Goal: Transaction & Acquisition: Book appointment/travel/reservation

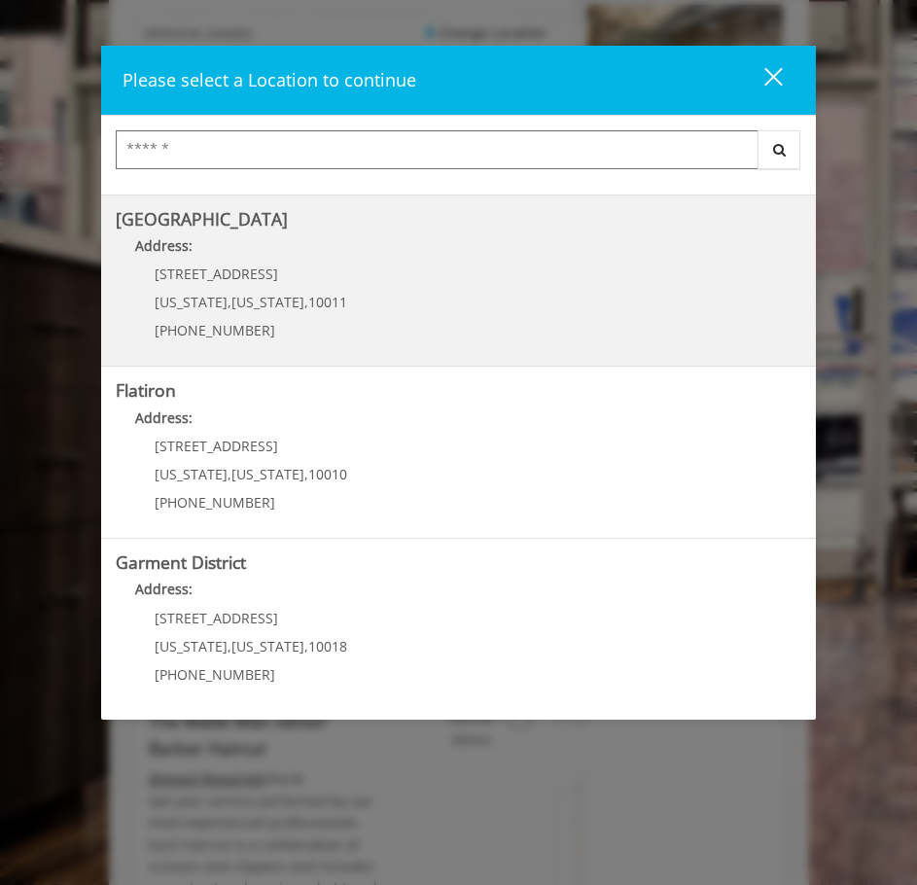
scroll to position [292, 0]
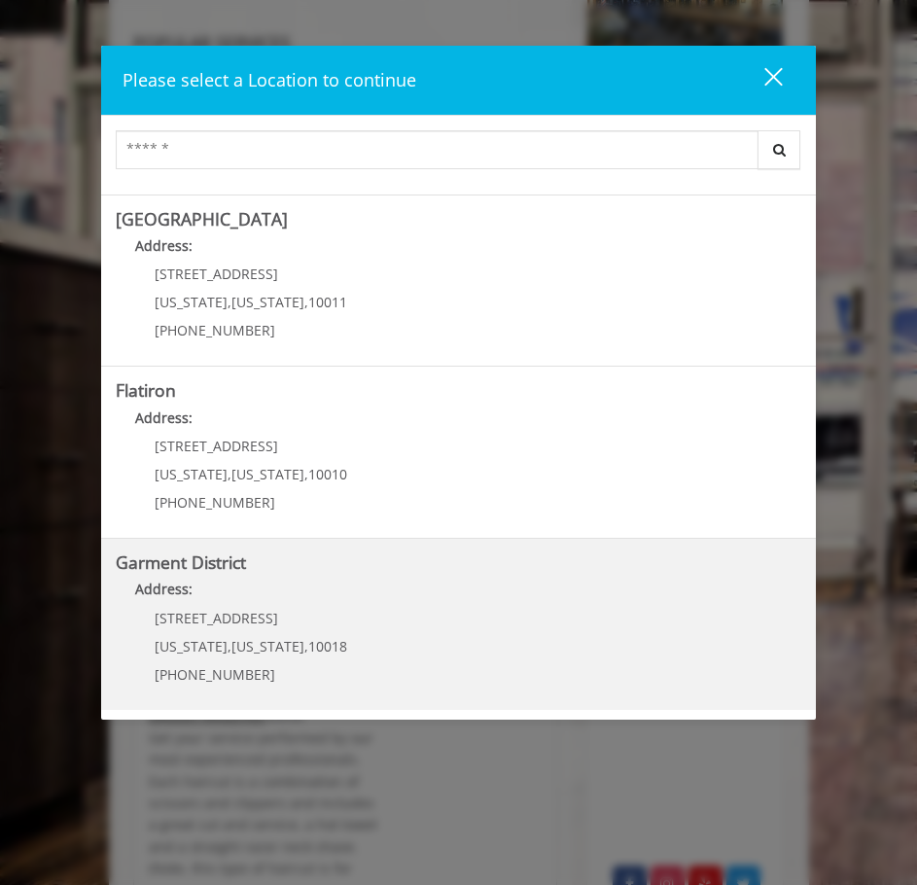
click at [326, 631] on div "1400 Broadway New York , New York , 10018 (212) 997-4247" at bounding box center [236, 653] width 241 height 85
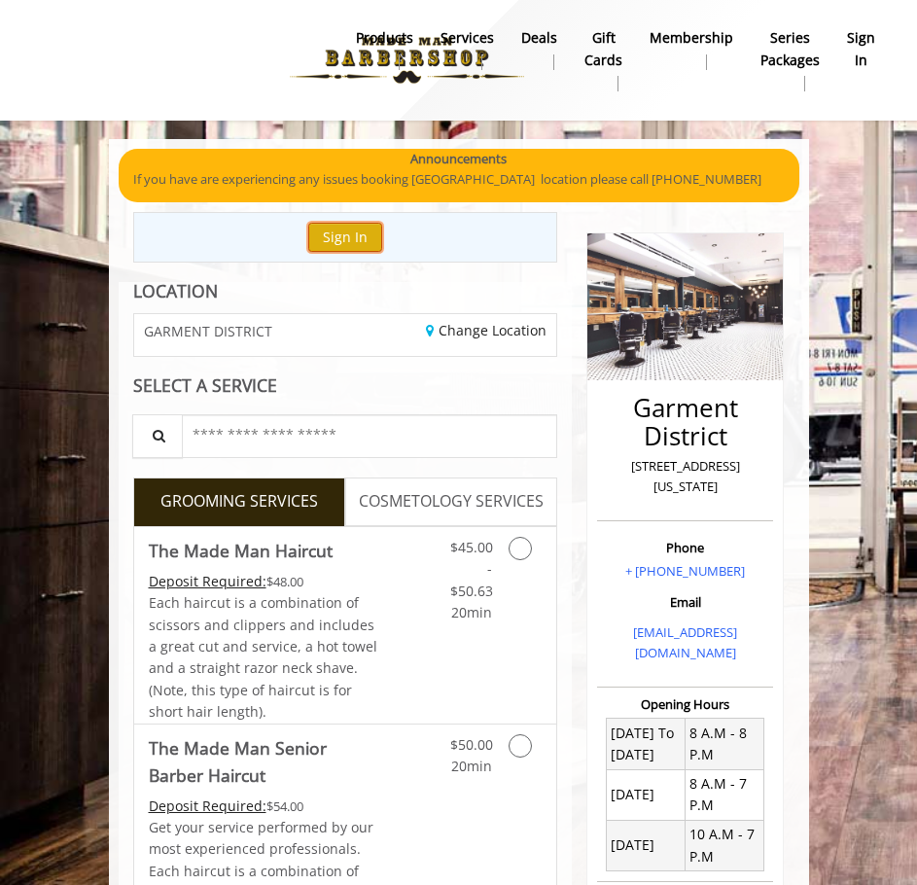
click at [347, 241] on button "Sign In" at bounding box center [345, 237] width 74 height 28
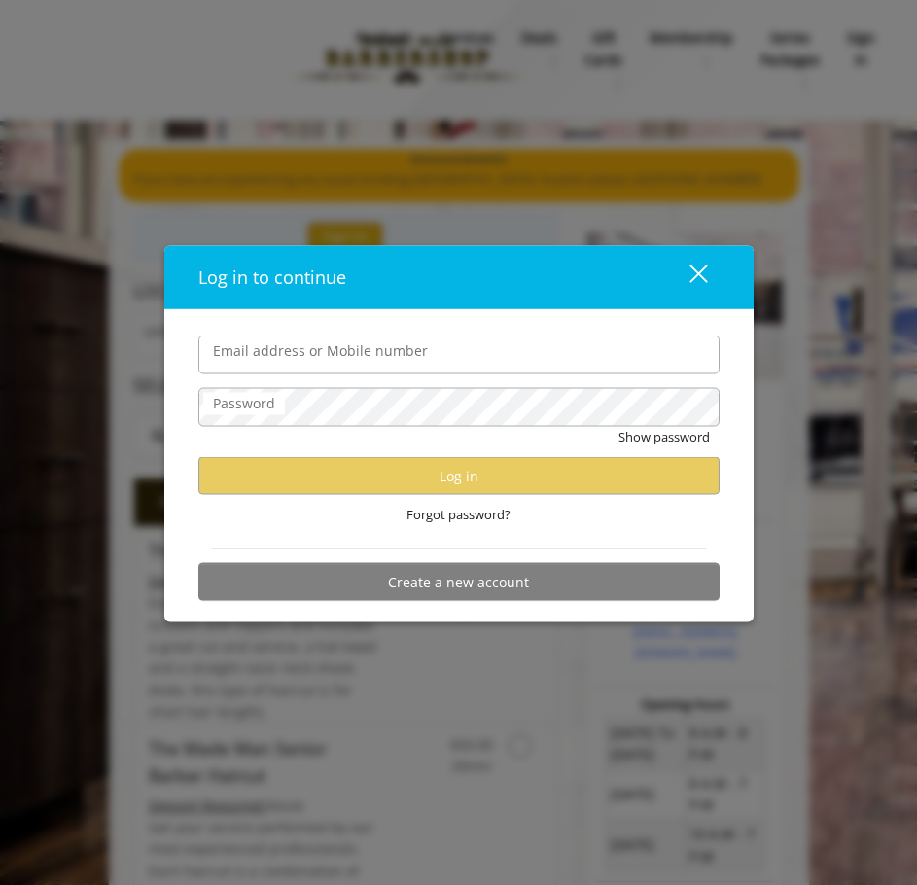
type input "**********"
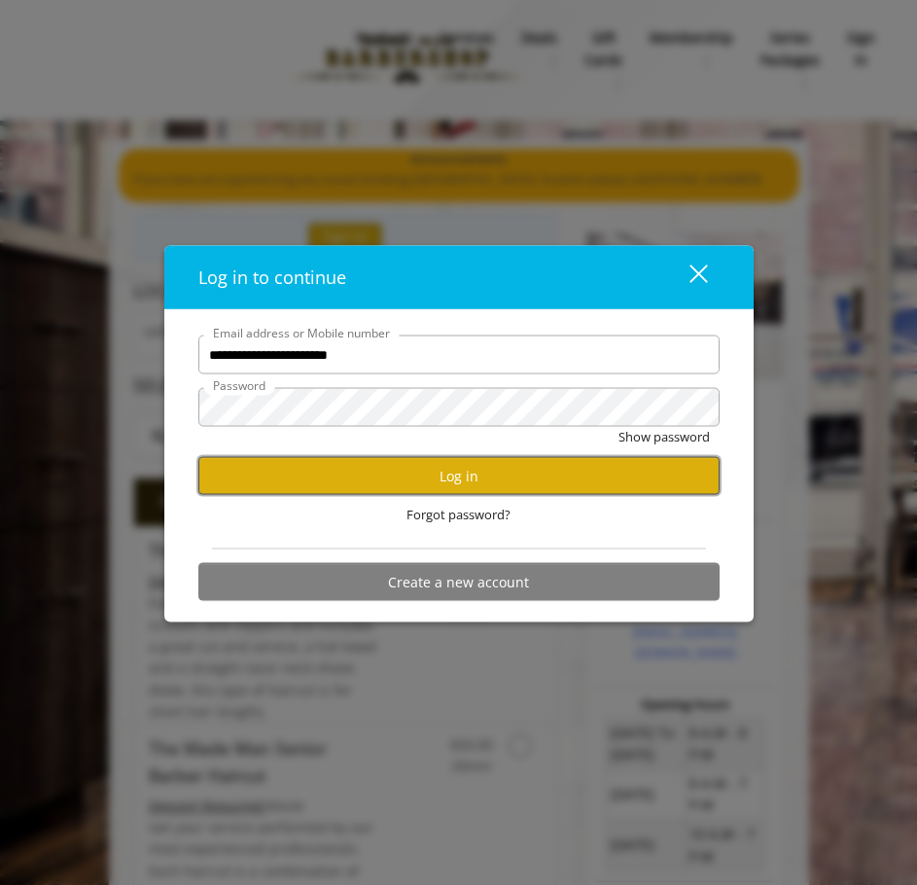
click at [423, 474] on button "Log in" at bounding box center [458, 476] width 521 height 38
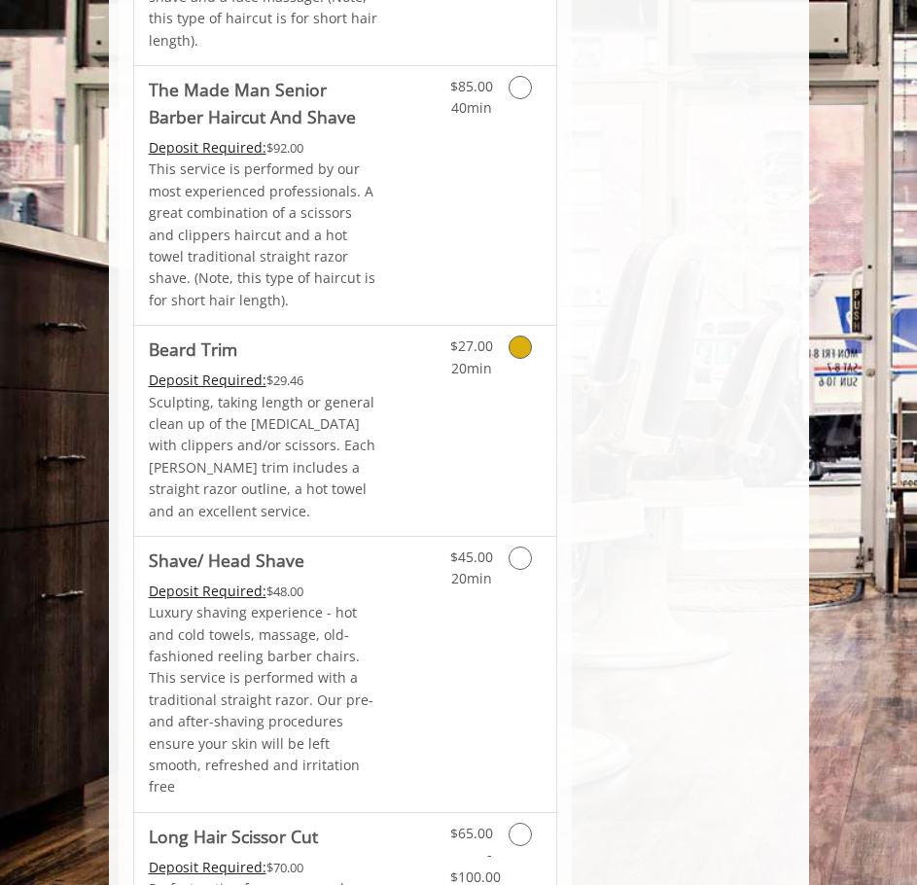
scroll to position [2722, 0]
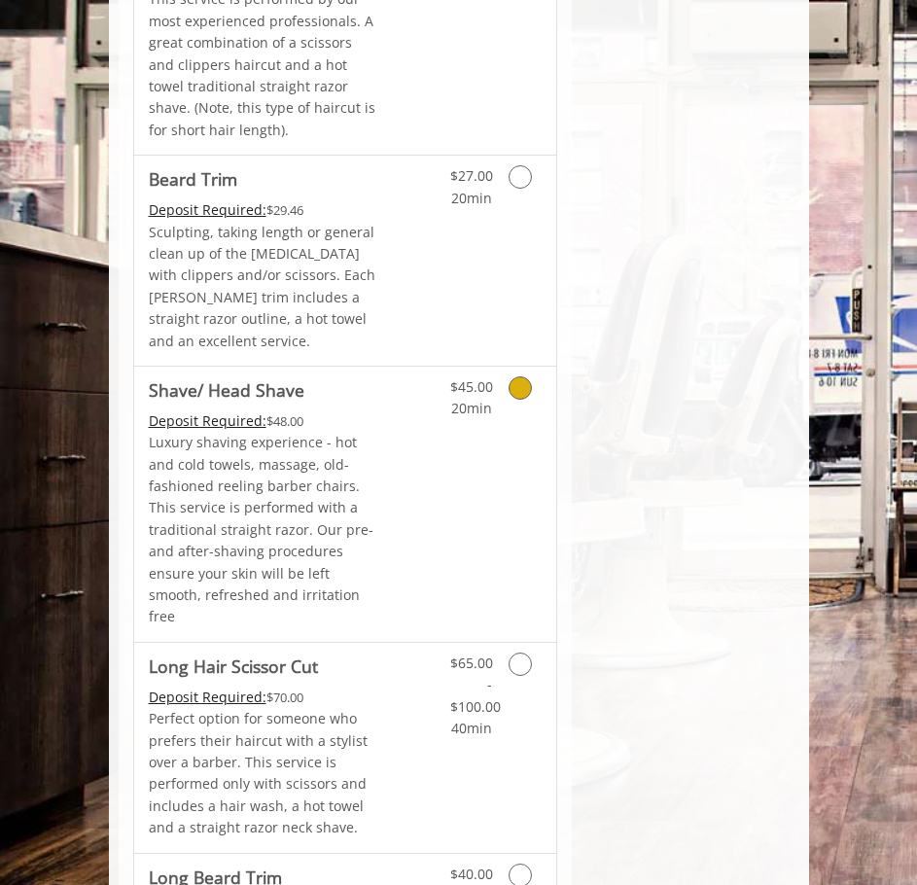
click at [528, 376] on icon "Grooming services" at bounding box center [520, 387] width 23 height 23
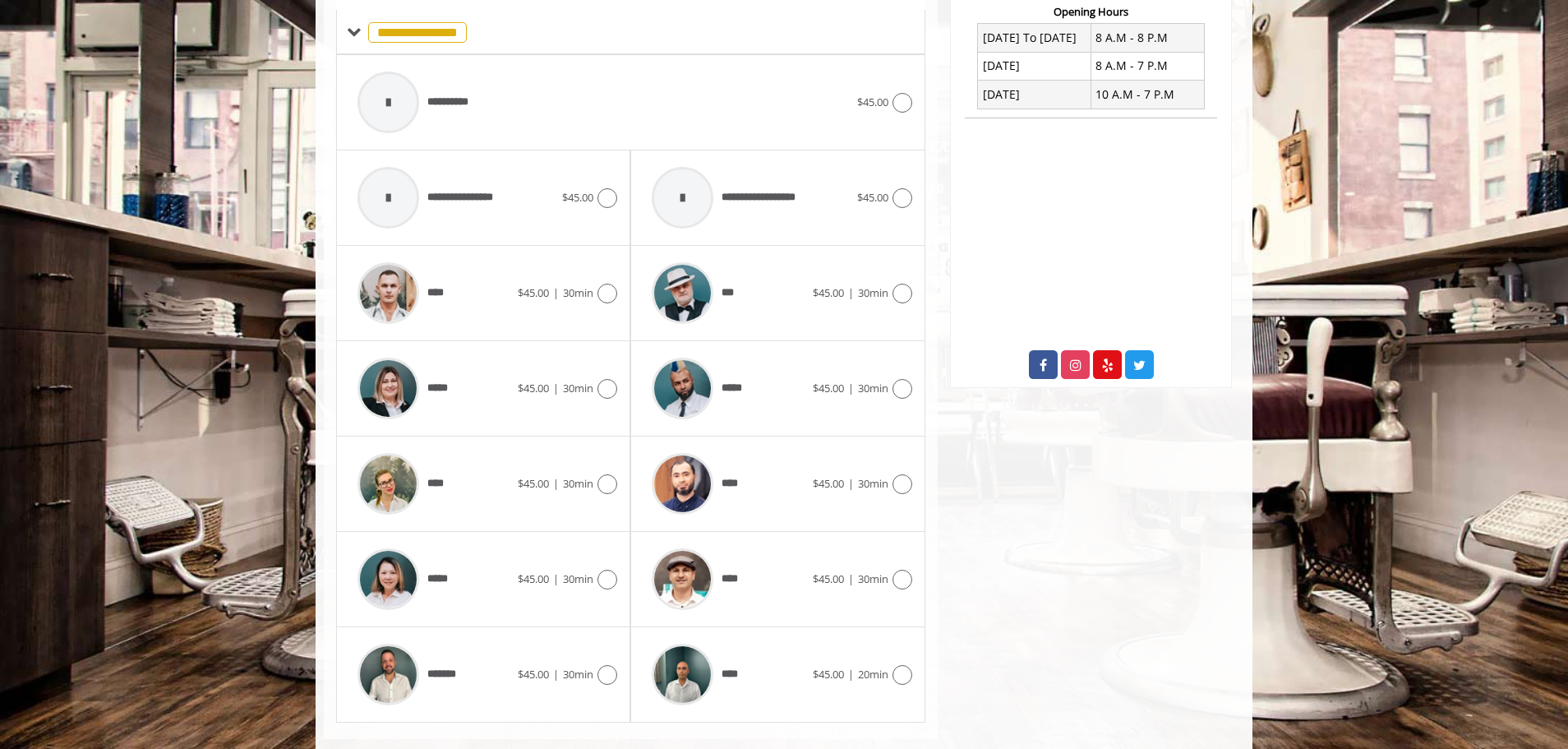
scroll to position [673, 0]
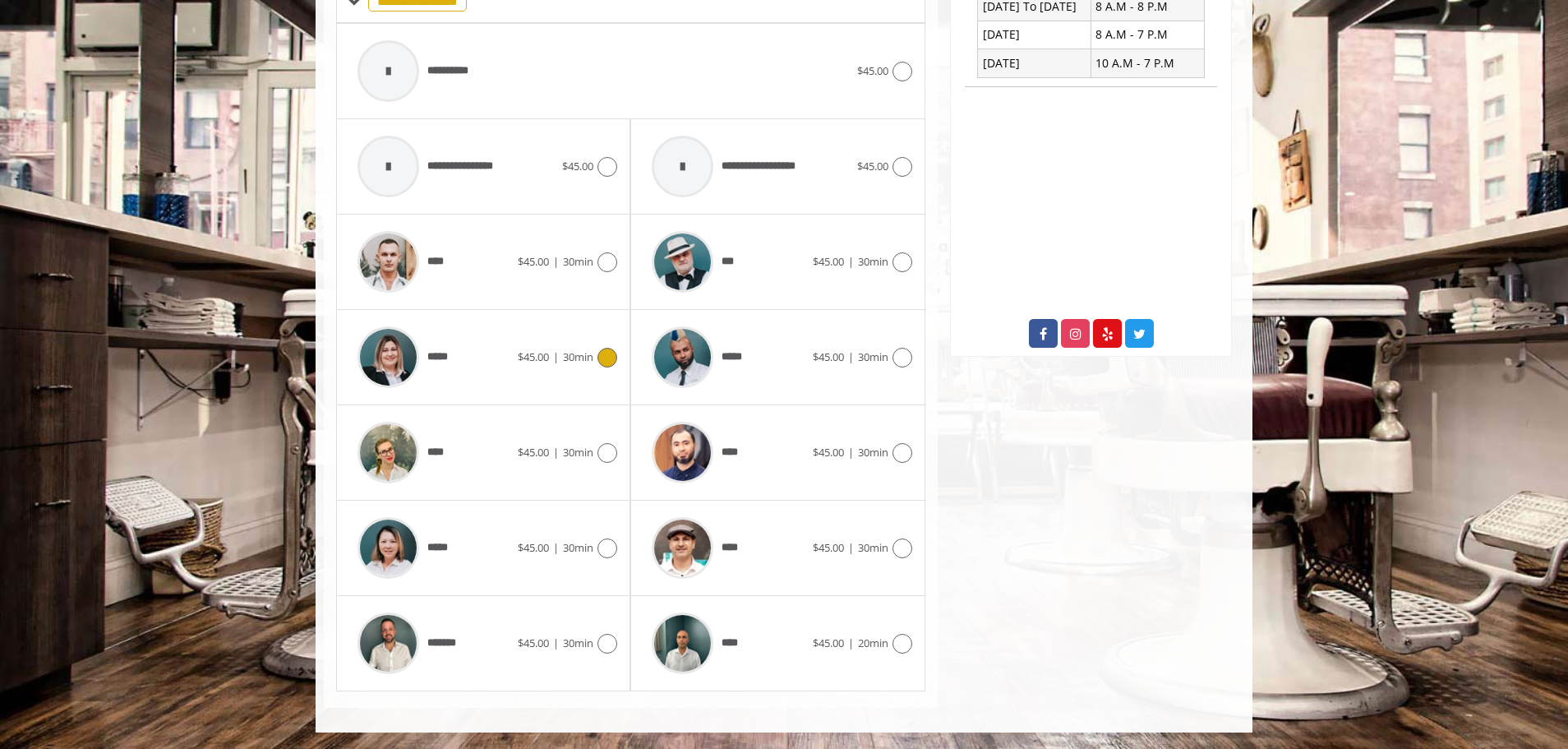
click at [602, 358] on icon at bounding box center [607, 357] width 19 height 19
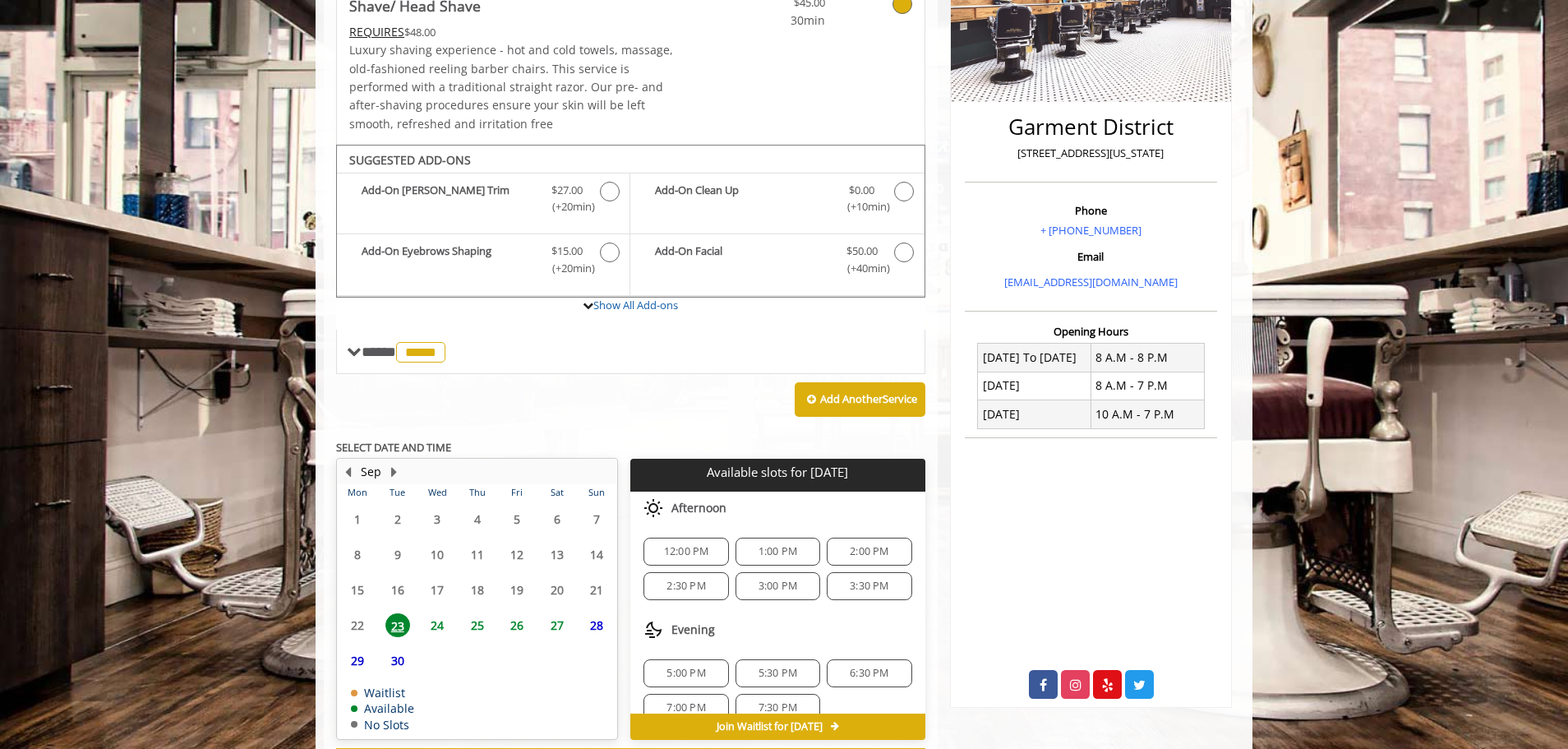
scroll to position [395, 0]
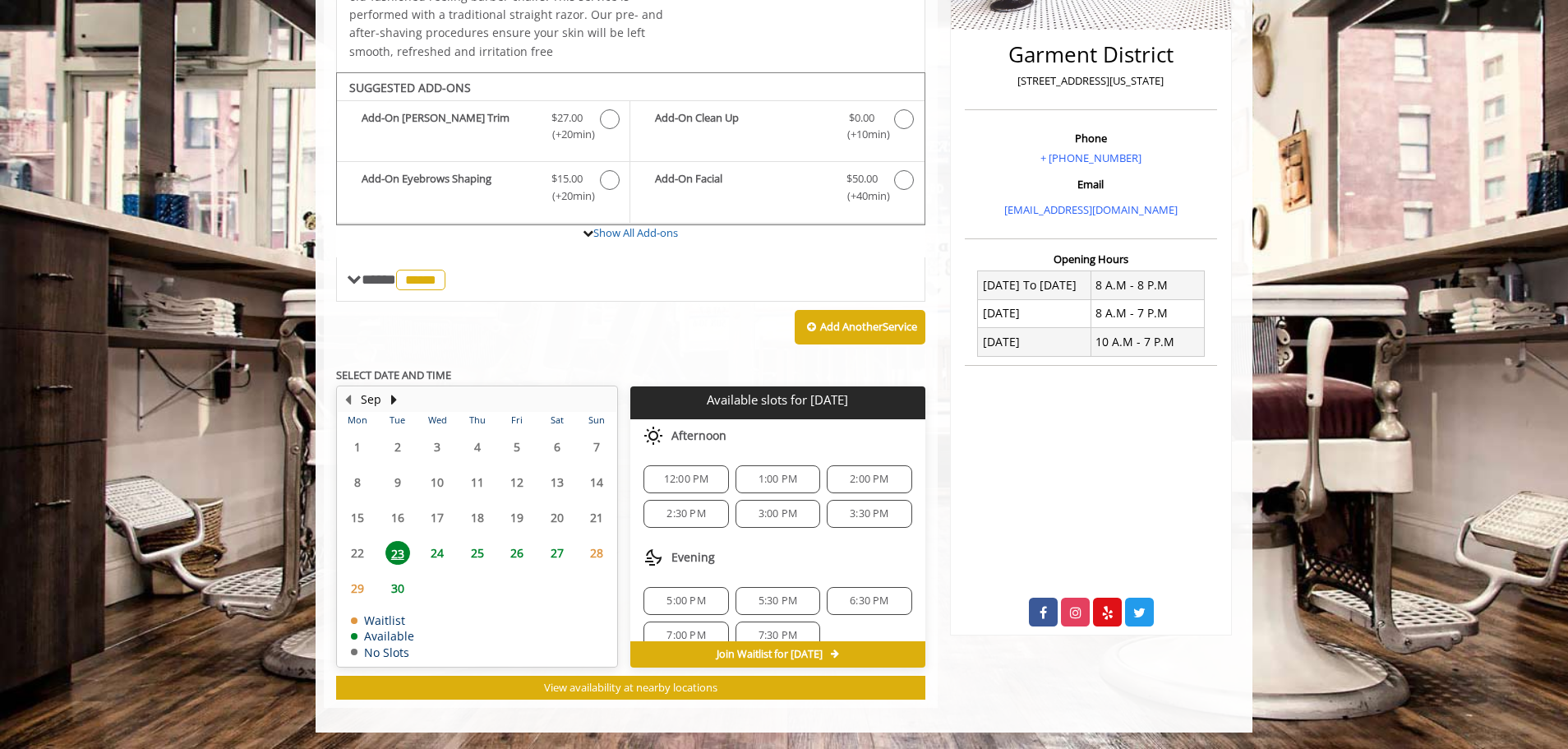
click at [743, 598] on span "5:30 PM" at bounding box center [778, 601] width 70 height 14
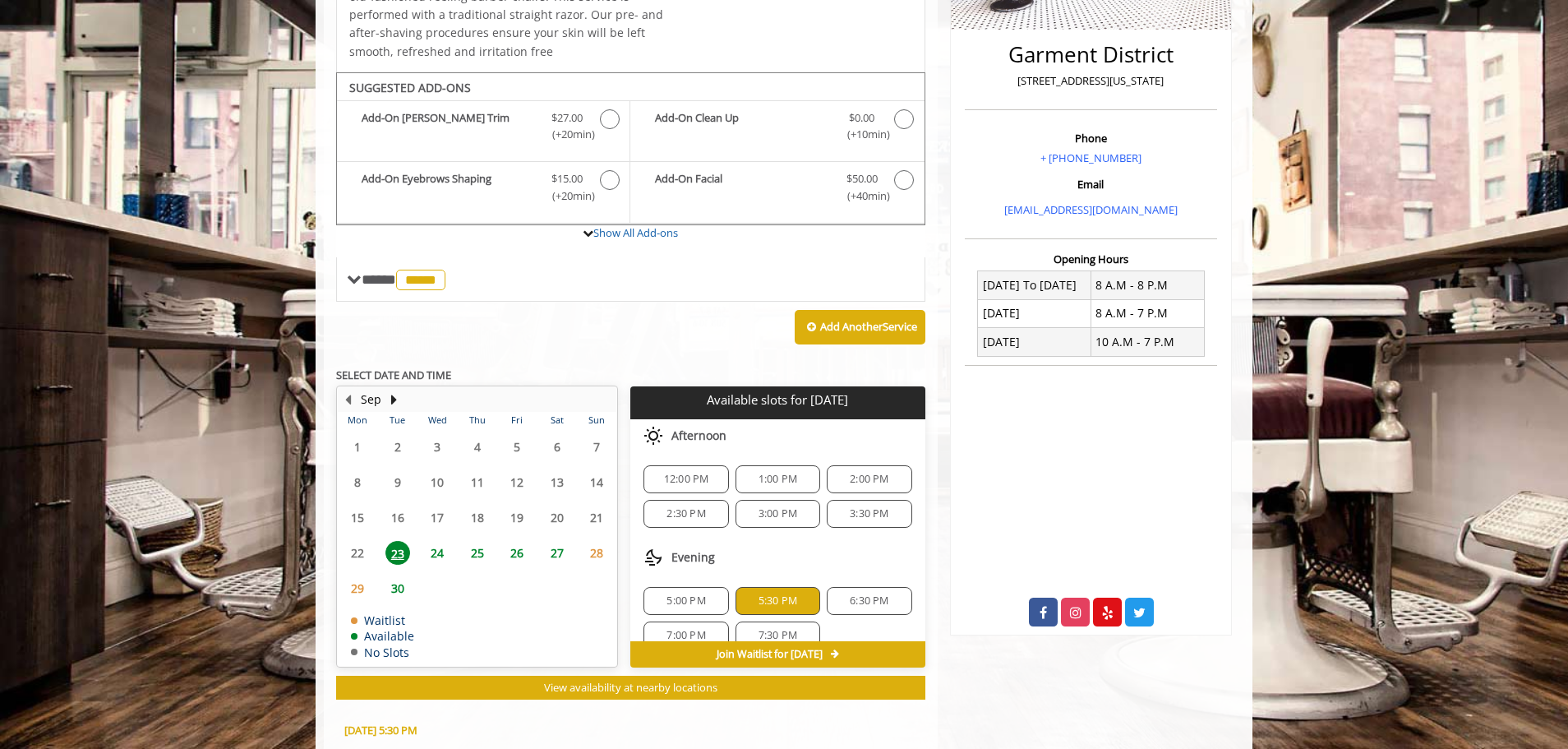
scroll to position [692, 0]
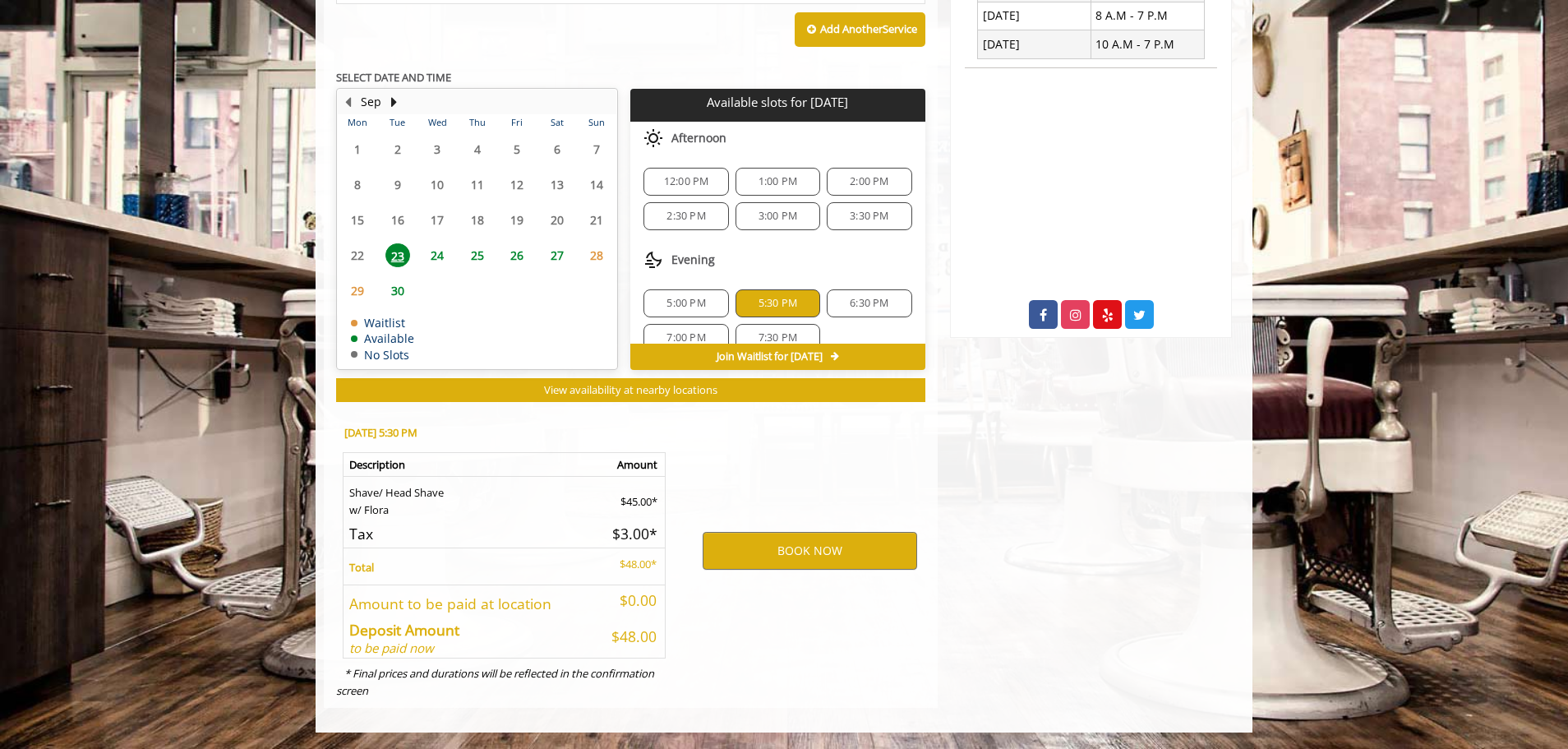
click at [758, 309] on span "5:30 PM" at bounding box center [778, 303] width 39 height 14
click at [695, 312] on div "5:00 PM" at bounding box center [686, 303] width 85 height 28
click at [770, 309] on span "5:30 PM" at bounding box center [778, 303] width 39 height 14
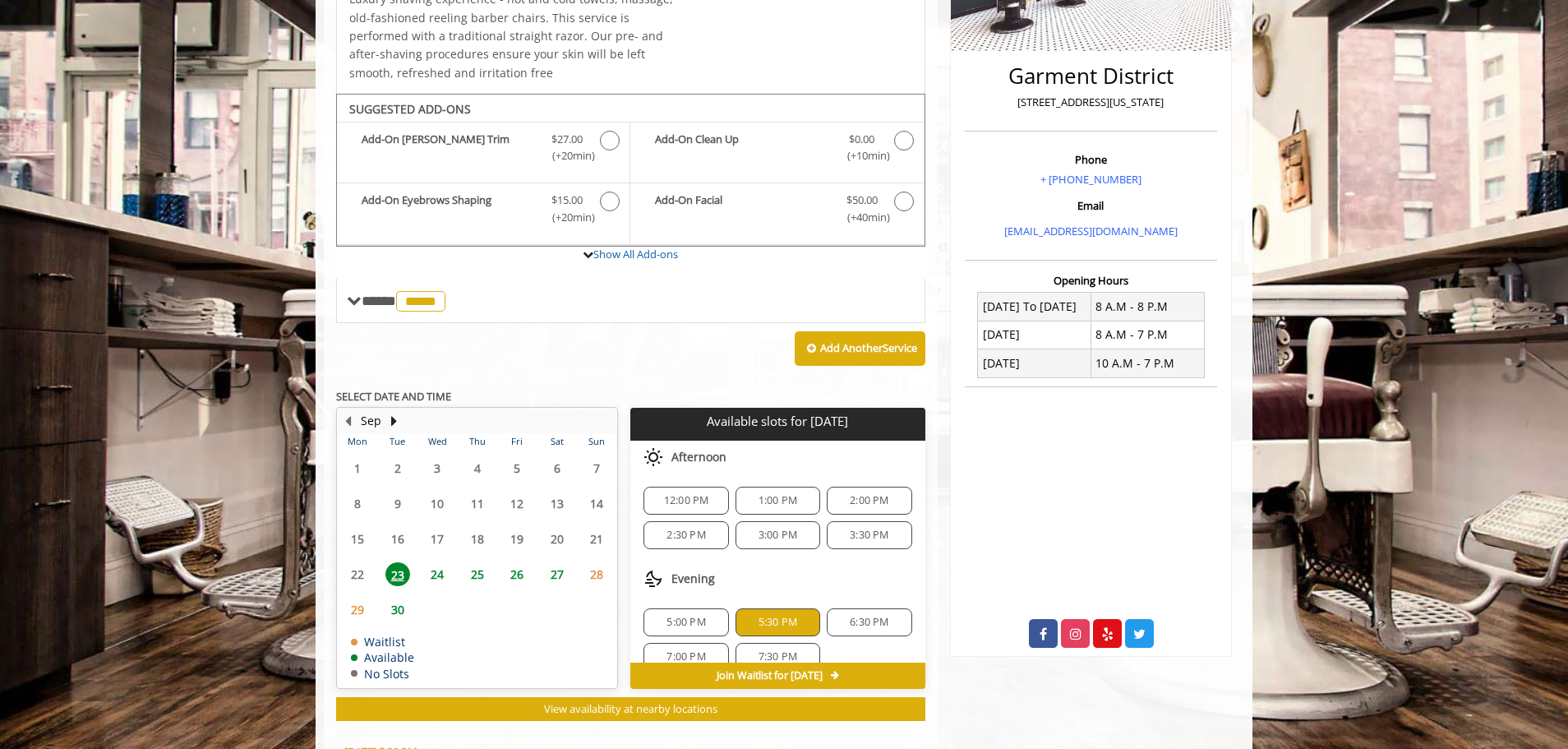
scroll to position [364, 0]
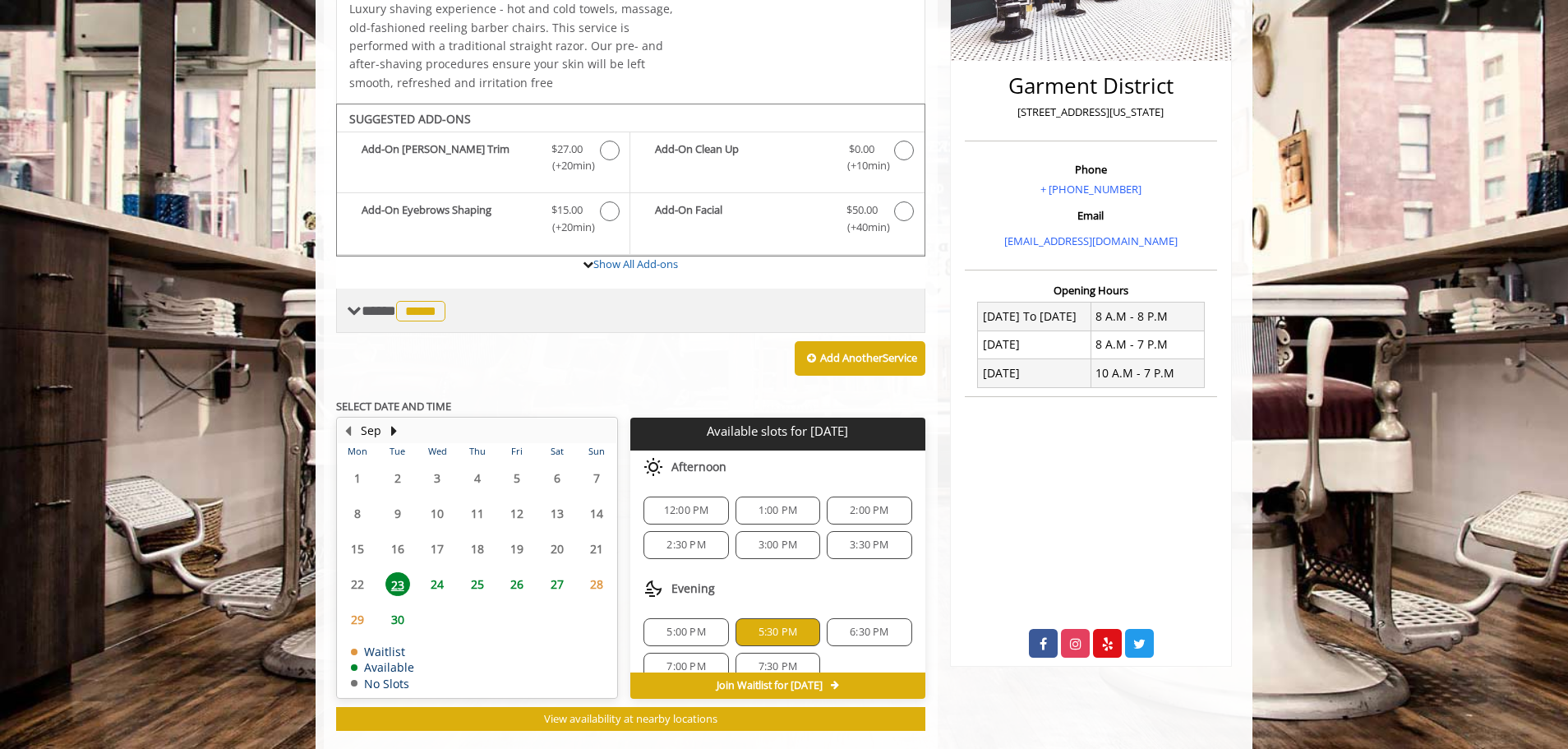
click at [429, 315] on span "*****" at bounding box center [421, 311] width 49 height 20
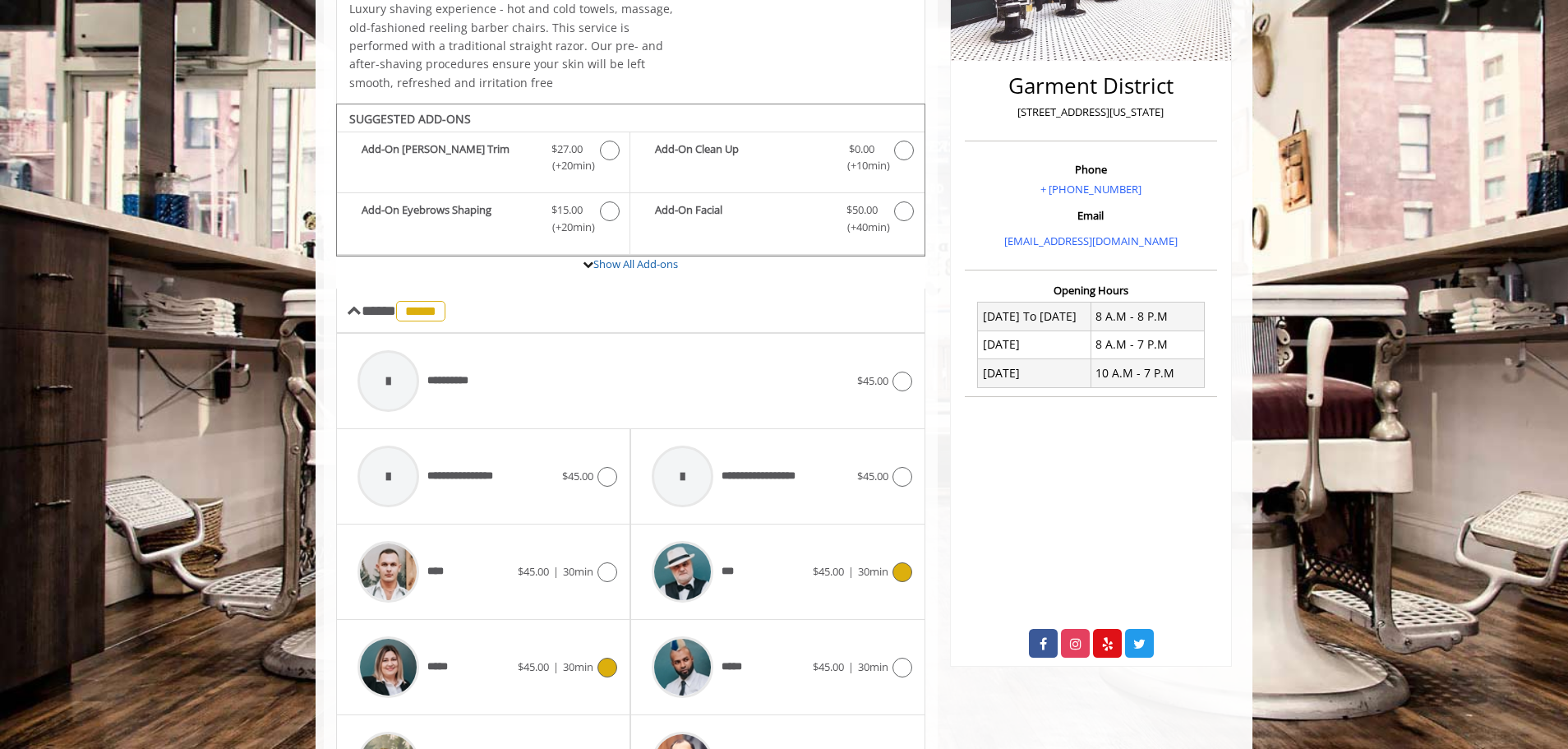
click at [786, 571] on icon at bounding box center [902, 571] width 19 height 19
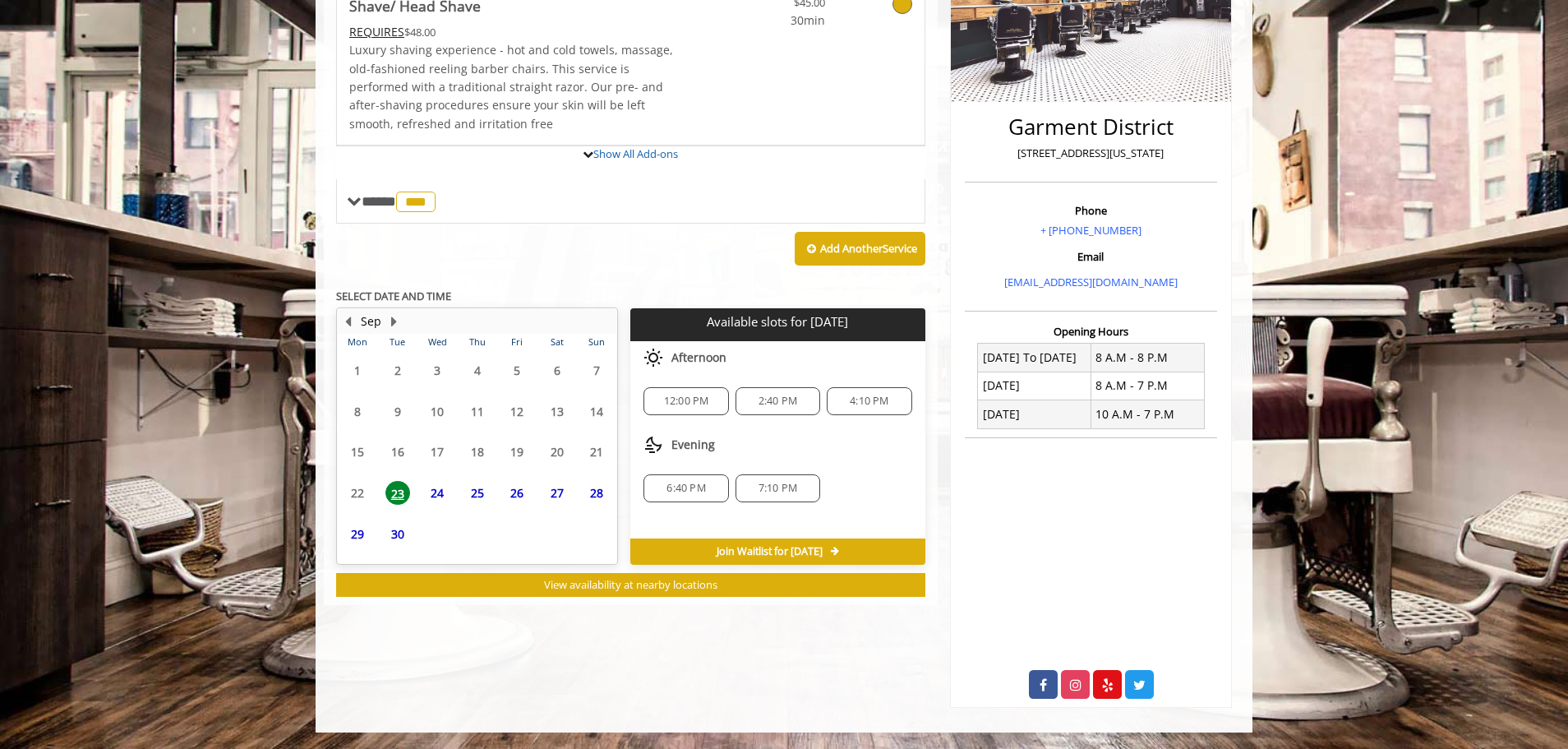
scroll to position [370, 0]
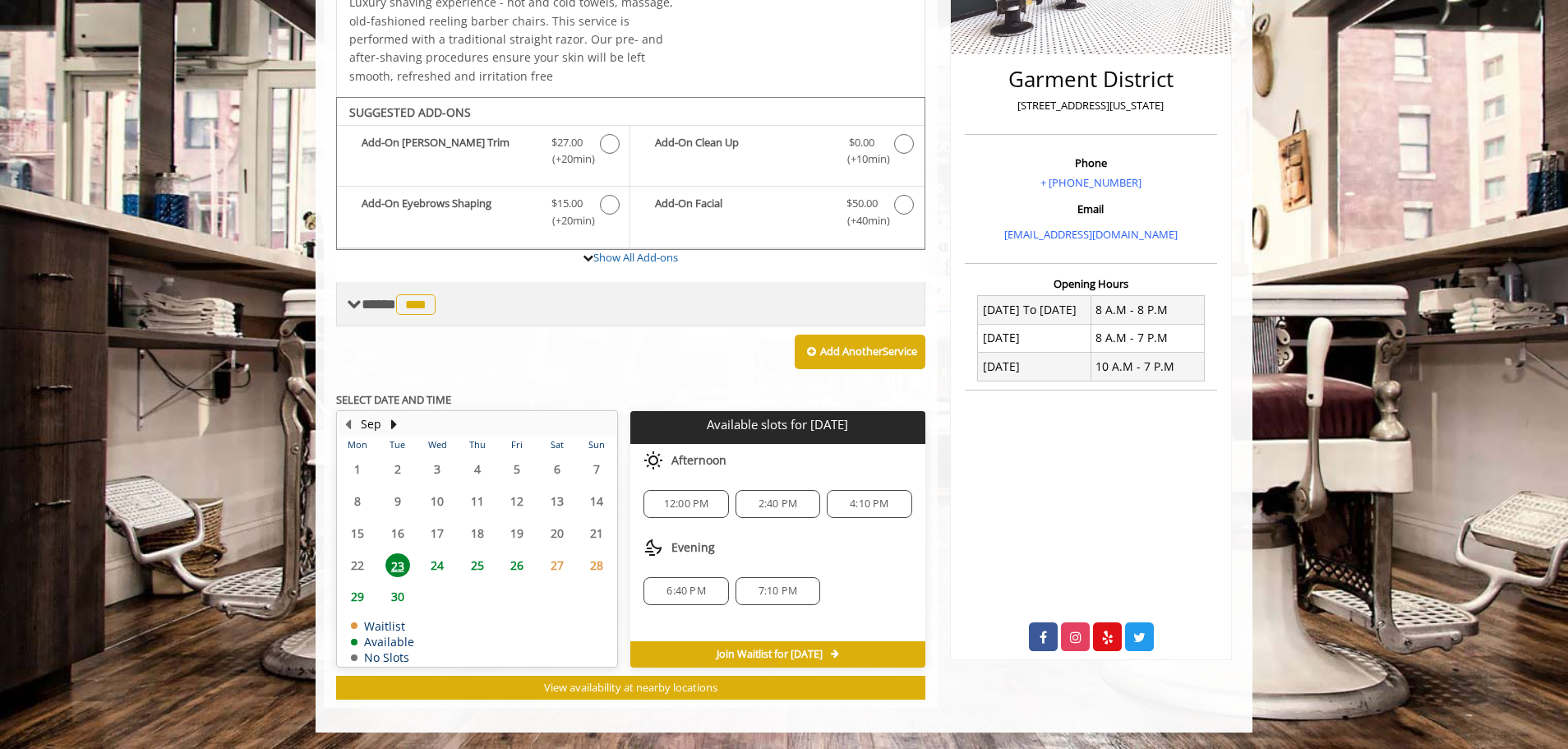
click at [384, 303] on span "**** *** ********" at bounding box center [401, 304] width 78 height 15
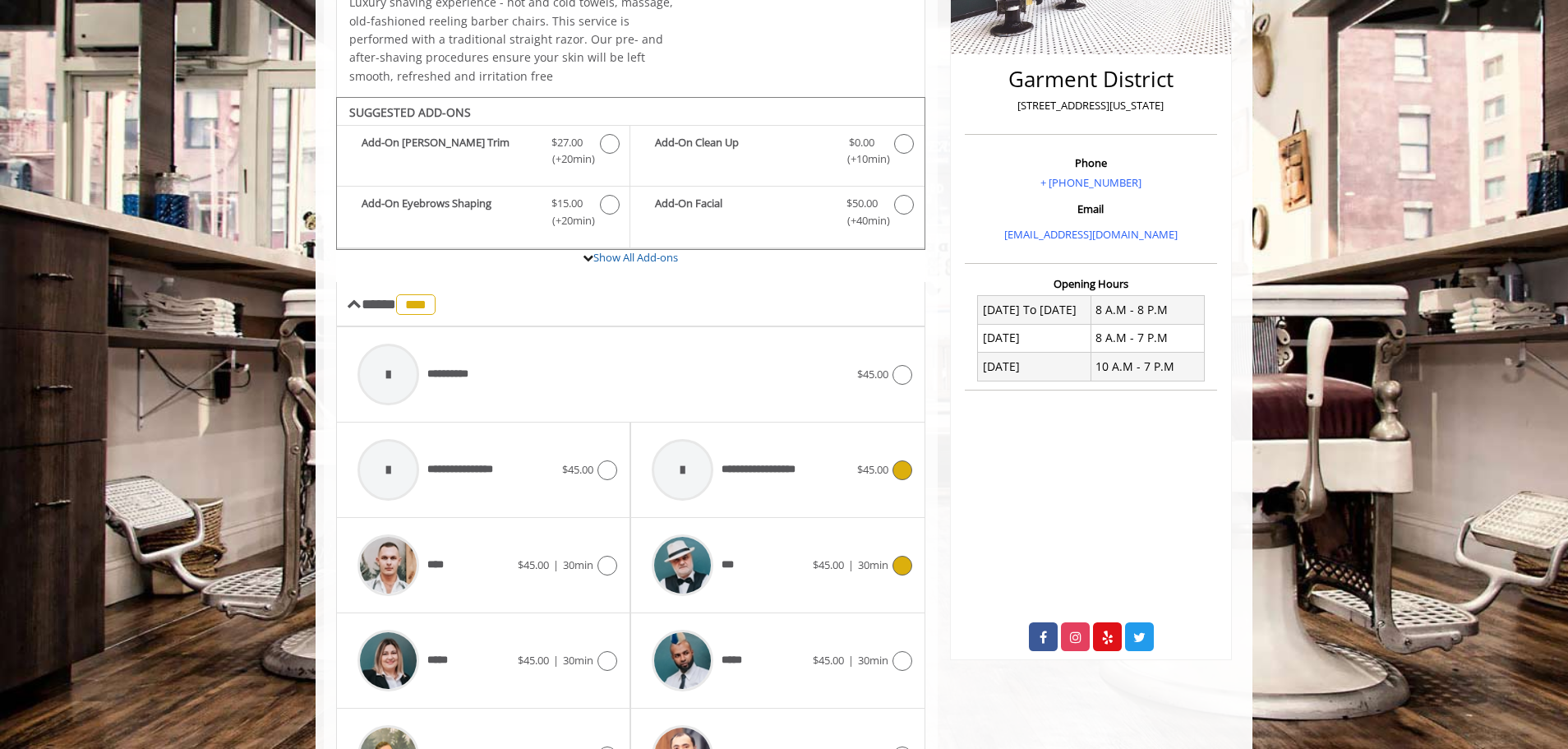
click at [786, 467] on icon at bounding box center [902, 469] width 19 height 19
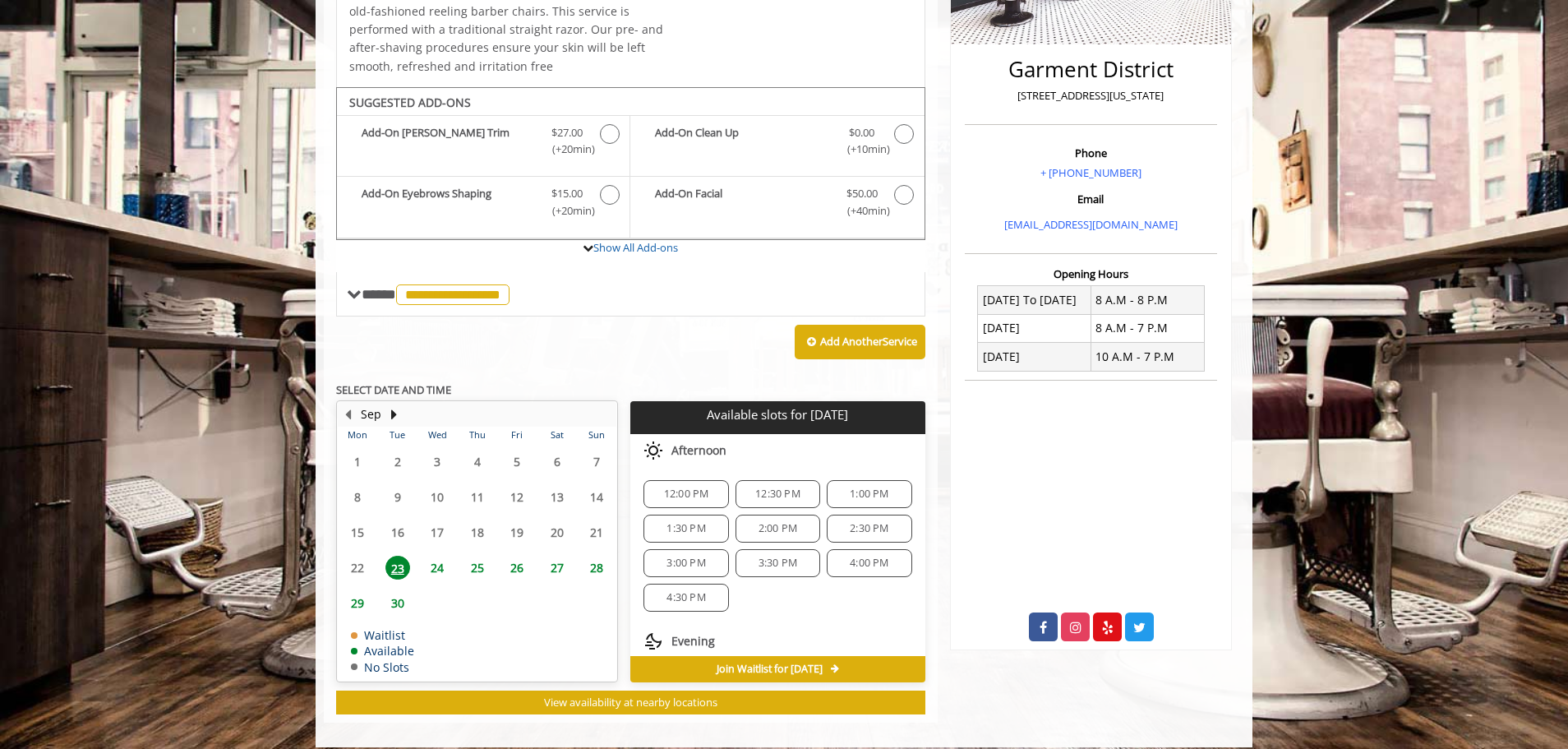
scroll to position [82, 0]
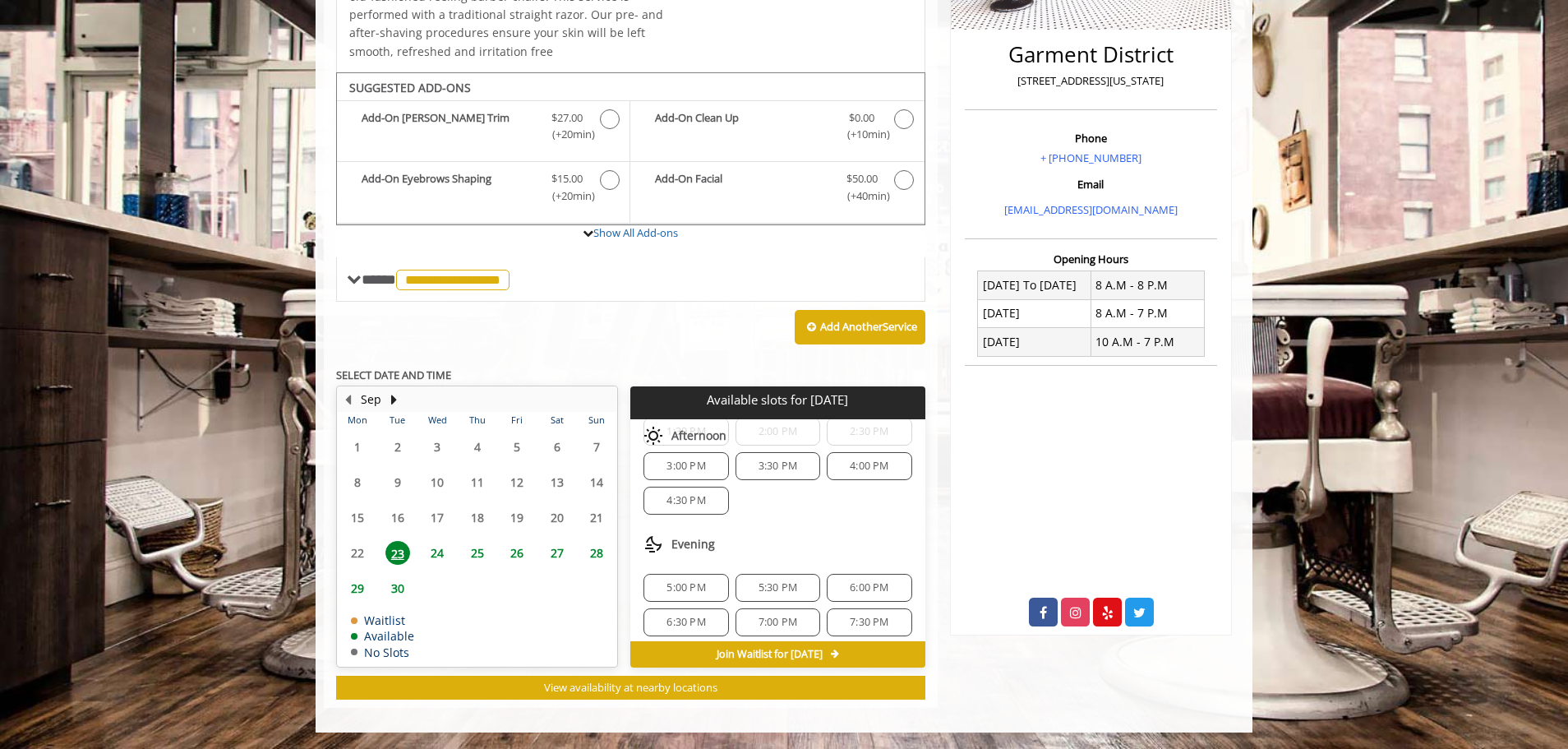
click at [765, 577] on div "5:30 PM" at bounding box center [778, 588] width 85 height 28
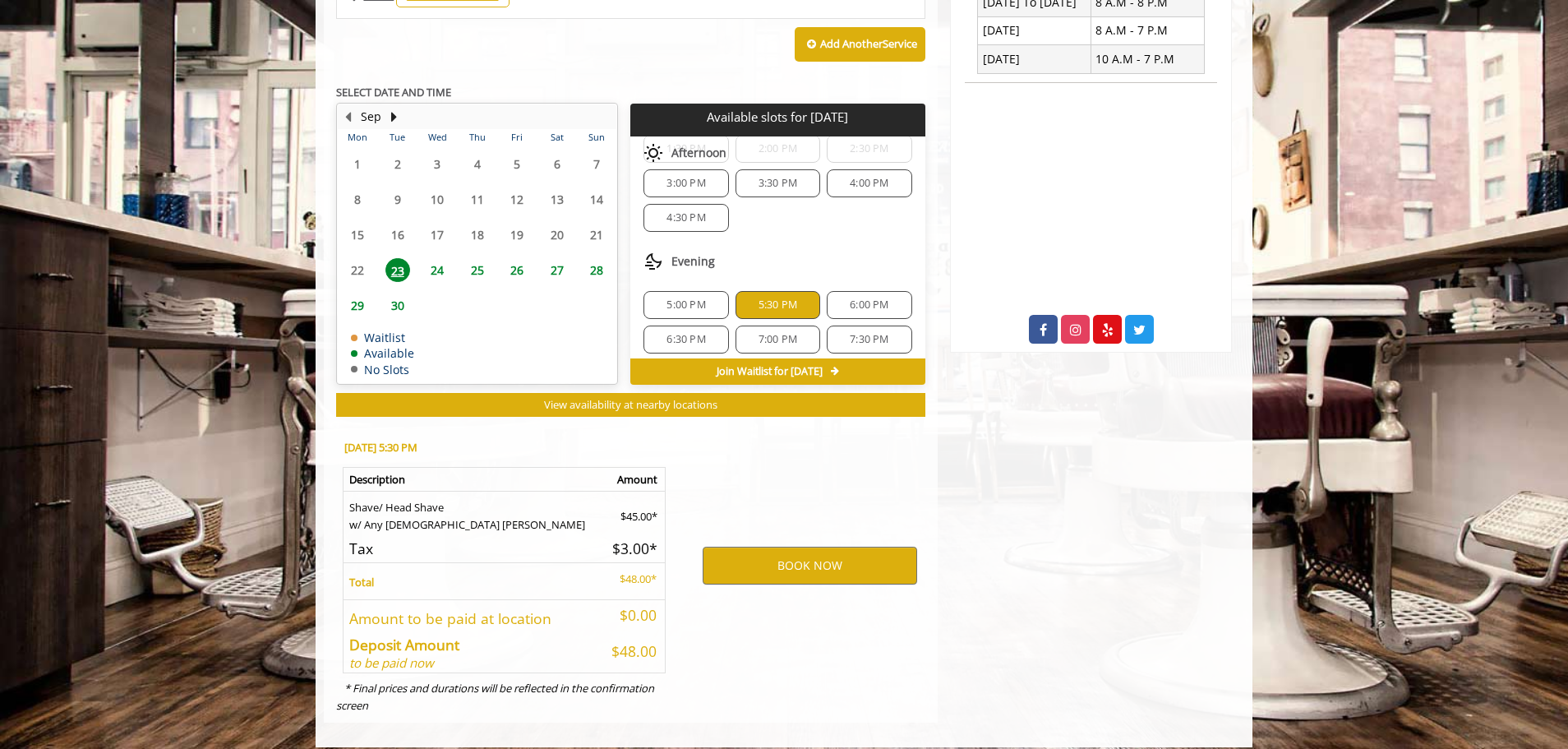
scroll to position [692, 0]
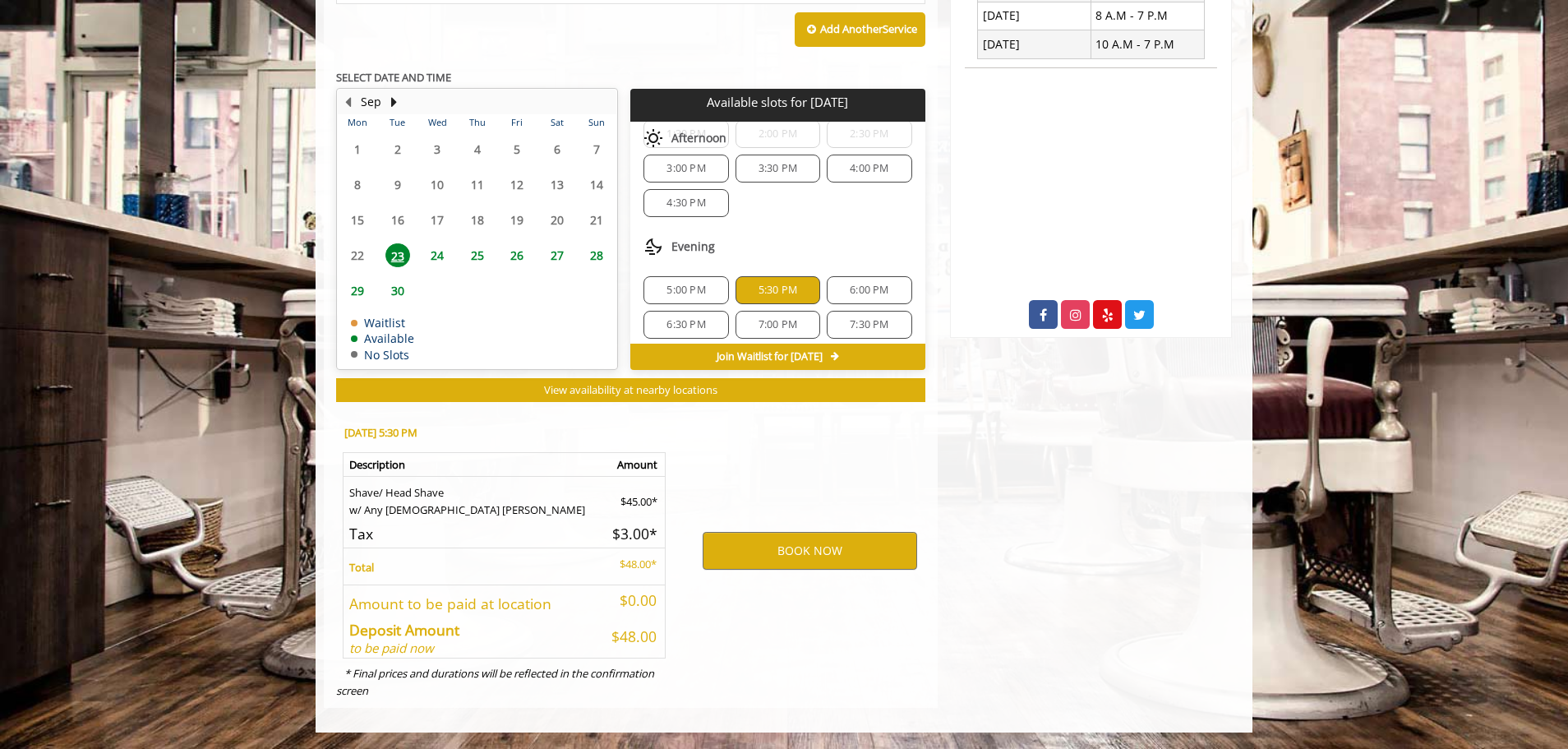
click at [779, 287] on span "5:30 PM" at bounding box center [778, 290] width 39 height 14
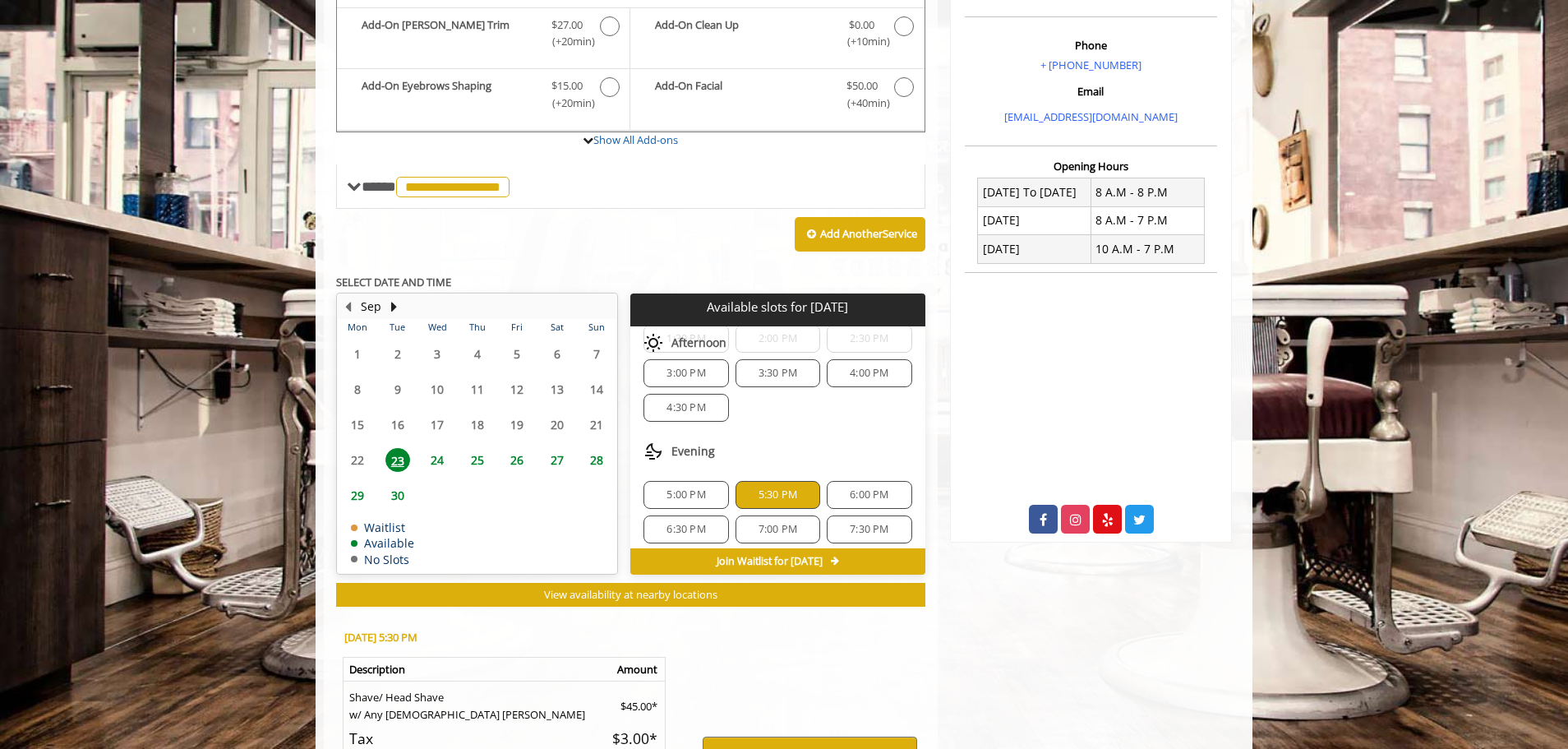
scroll to position [282, 0]
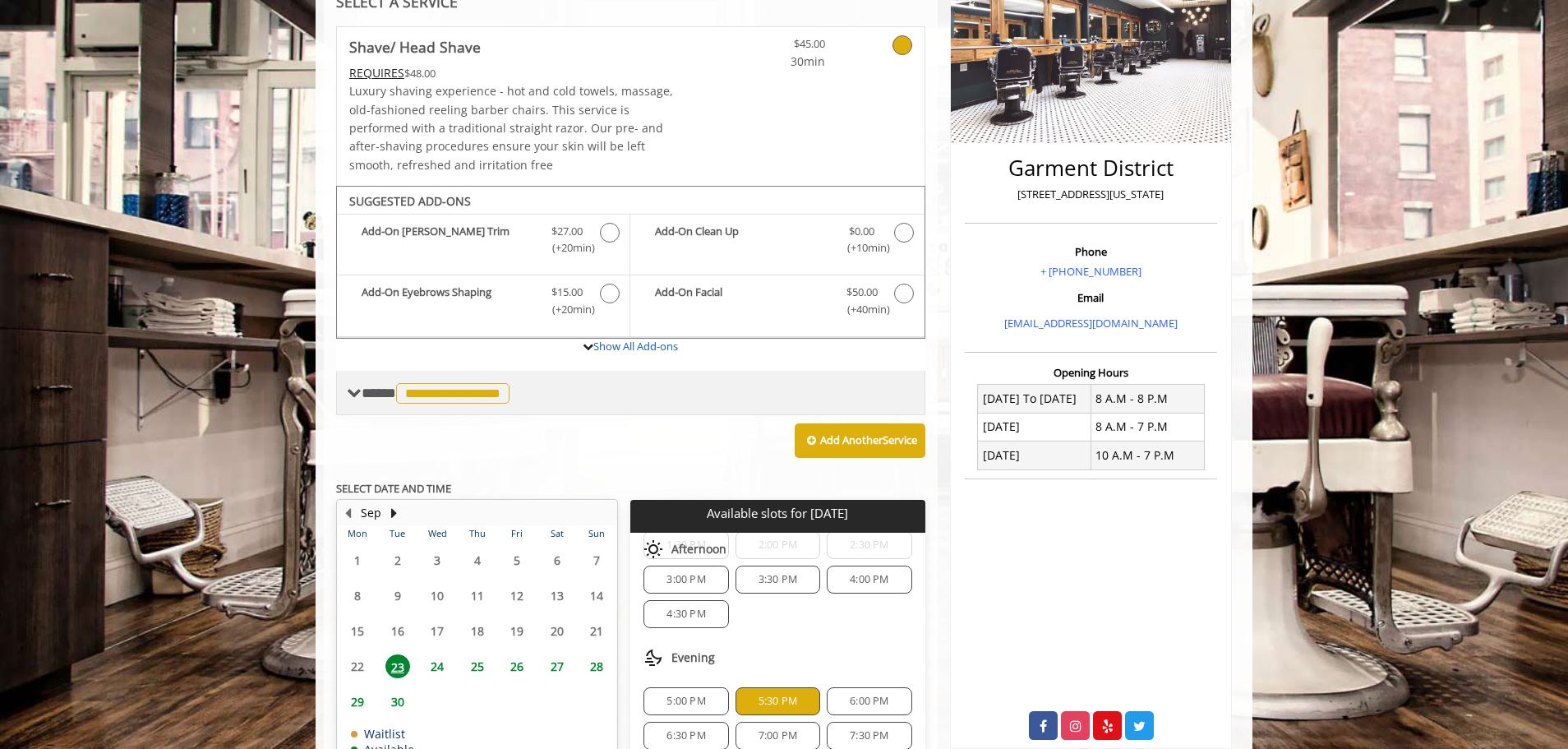
click at [378, 393] on span "**********" at bounding box center [438, 393] width 152 height 15
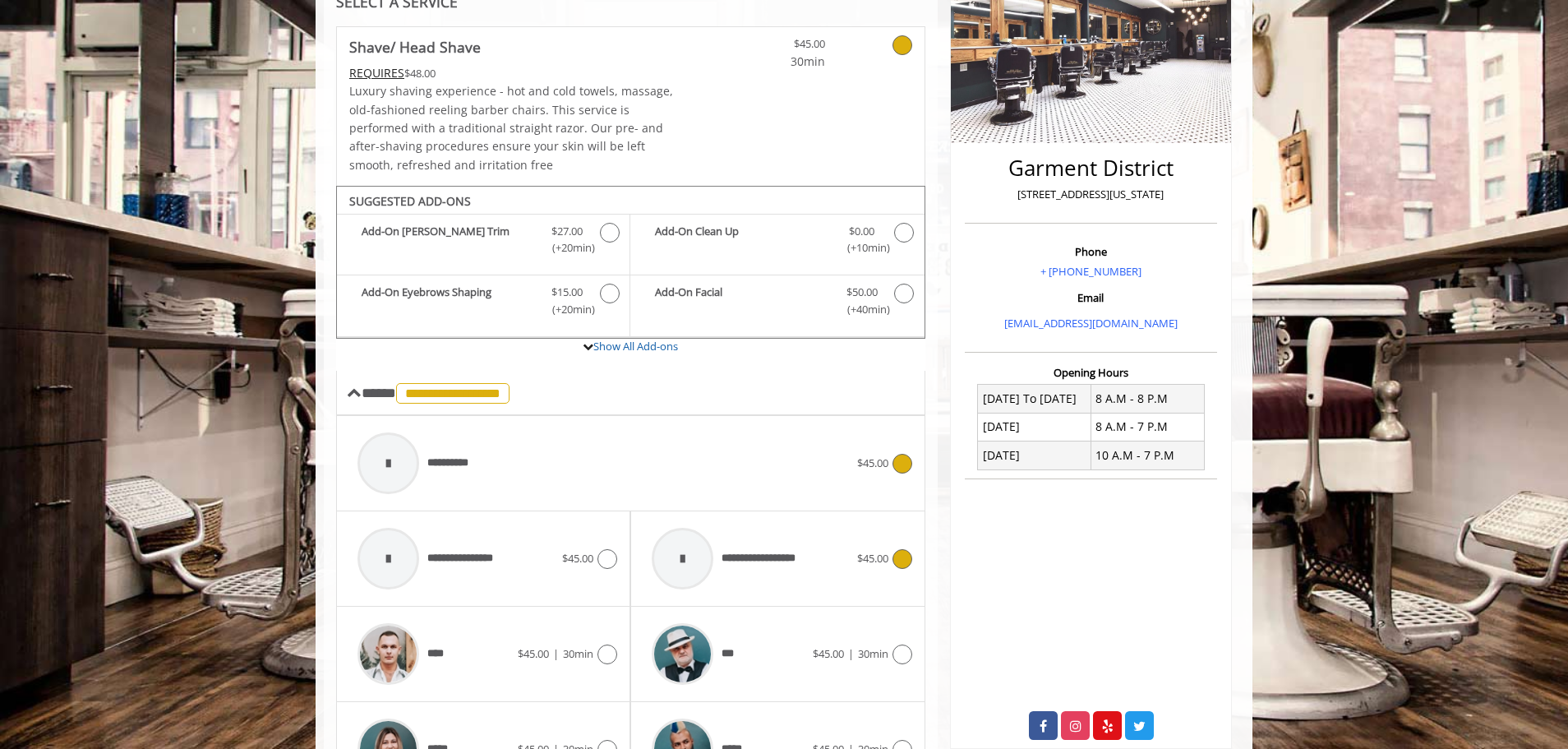
click at [786, 458] on icon at bounding box center [902, 463] width 19 height 19
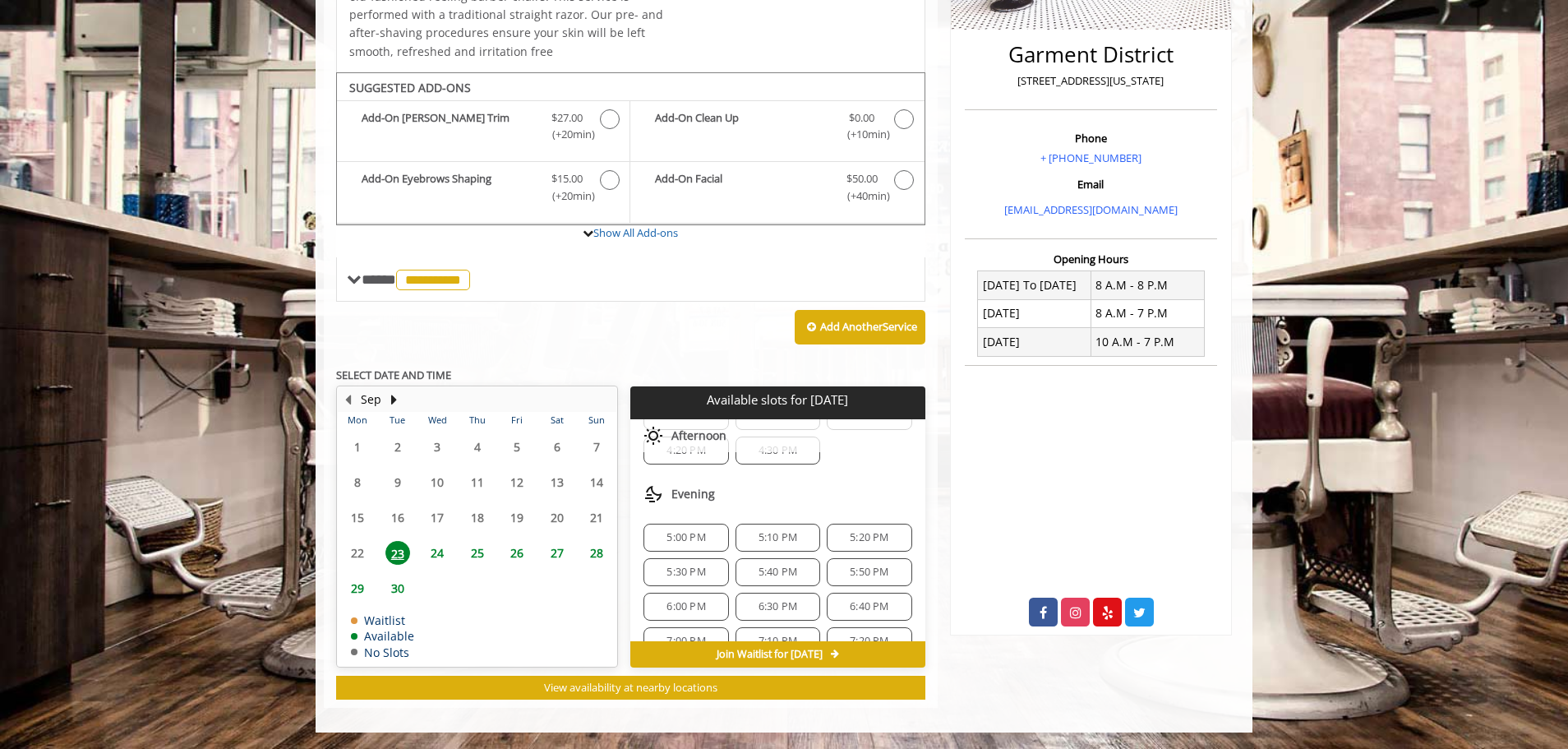
scroll to position [319, 0]
click at [786, 516] on div "5:20 PM" at bounding box center [869, 523] width 85 height 28
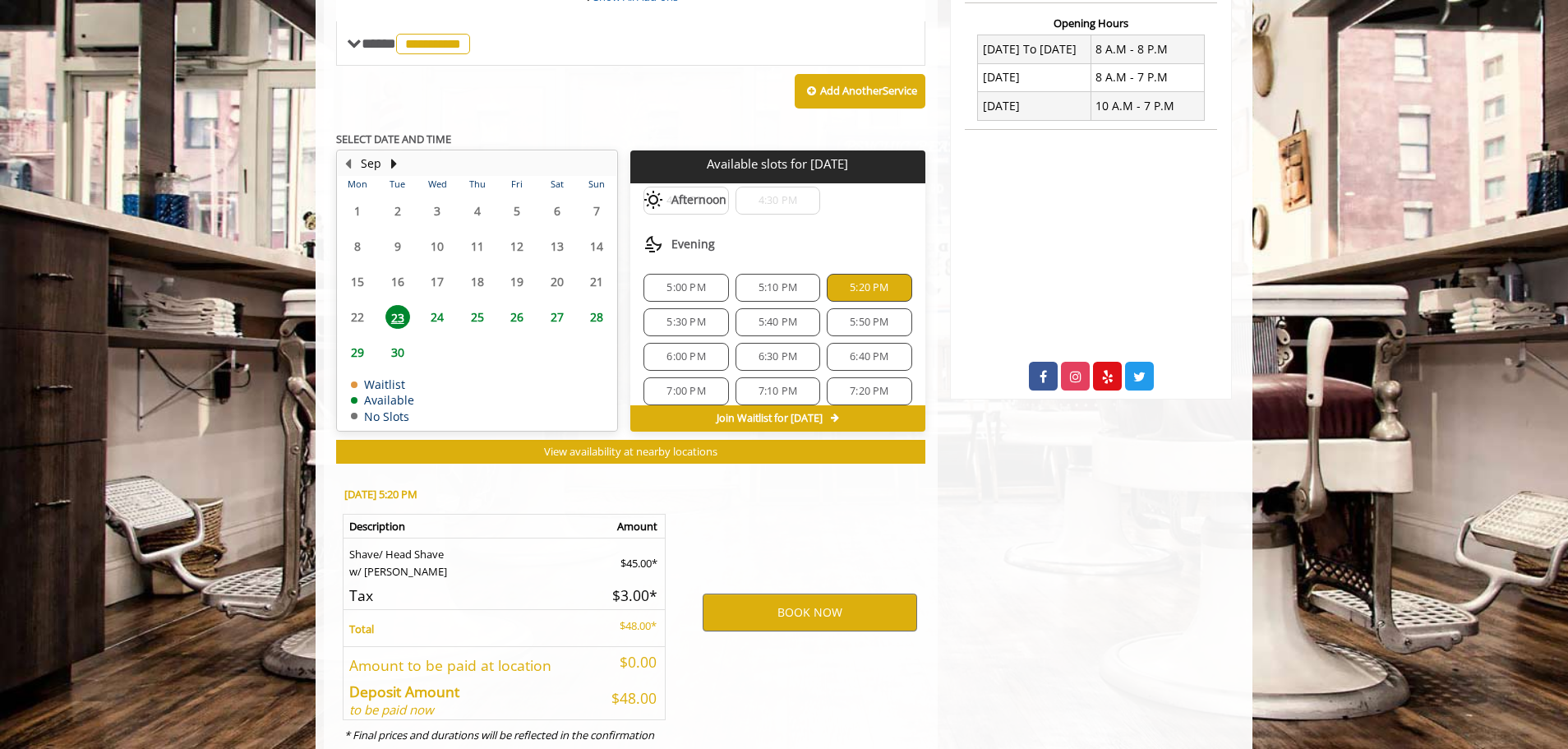
scroll to position [692, 0]
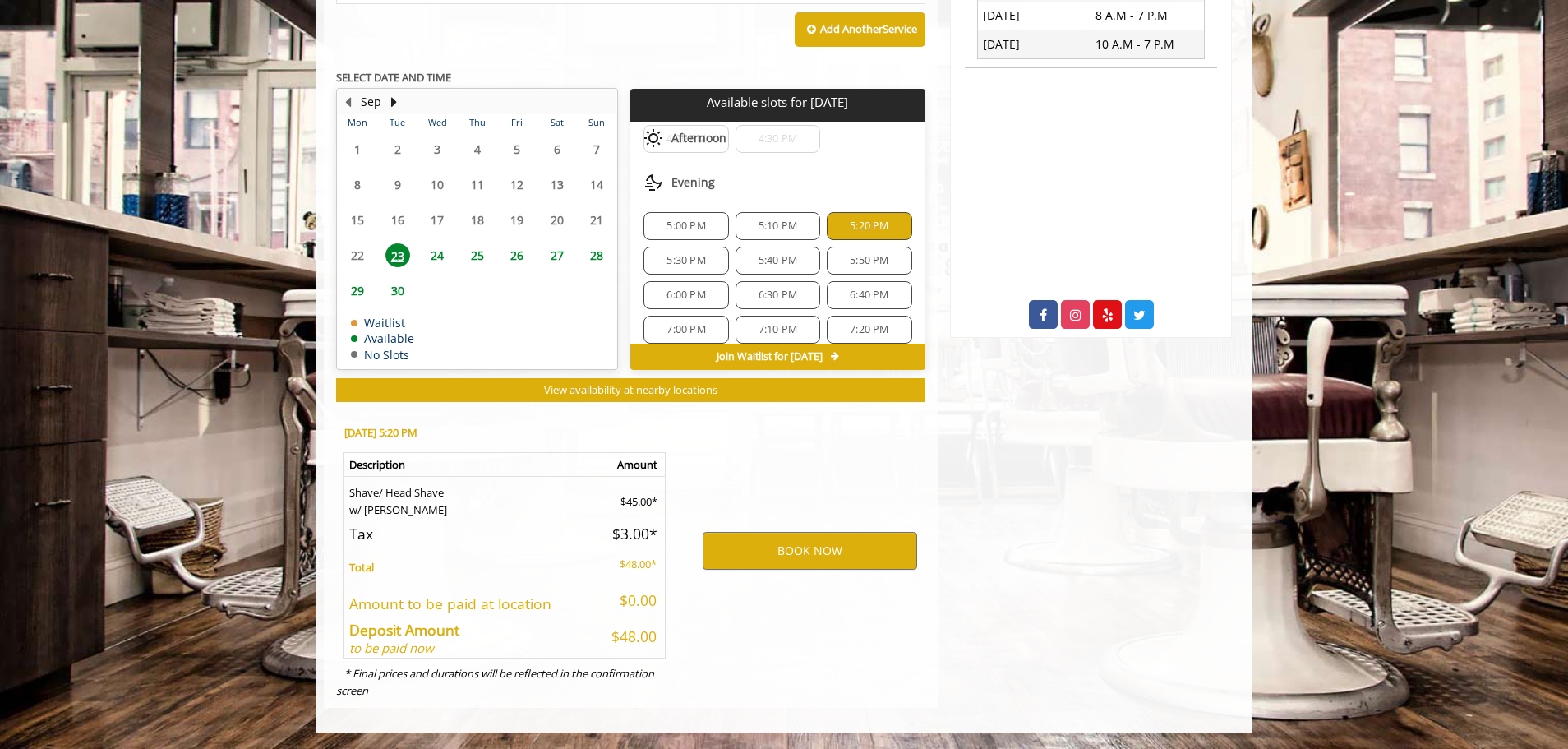
click at [786, 232] on span "5:20 PM" at bounding box center [869, 227] width 39 height 14
click at [768, 225] on span "5:10 PM" at bounding box center [778, 227] width 39 height 14
click at [711, 223] on span "5:00 PM" at bounding box center [686, 227] width 70 height 14
click at [786, 223] on span "5:10 PM" at bounding box center [778, 227] width 39 height 14
click at [786, 256] on span "5:40 PM" at bounding box center [778, 260] width 39 height 14
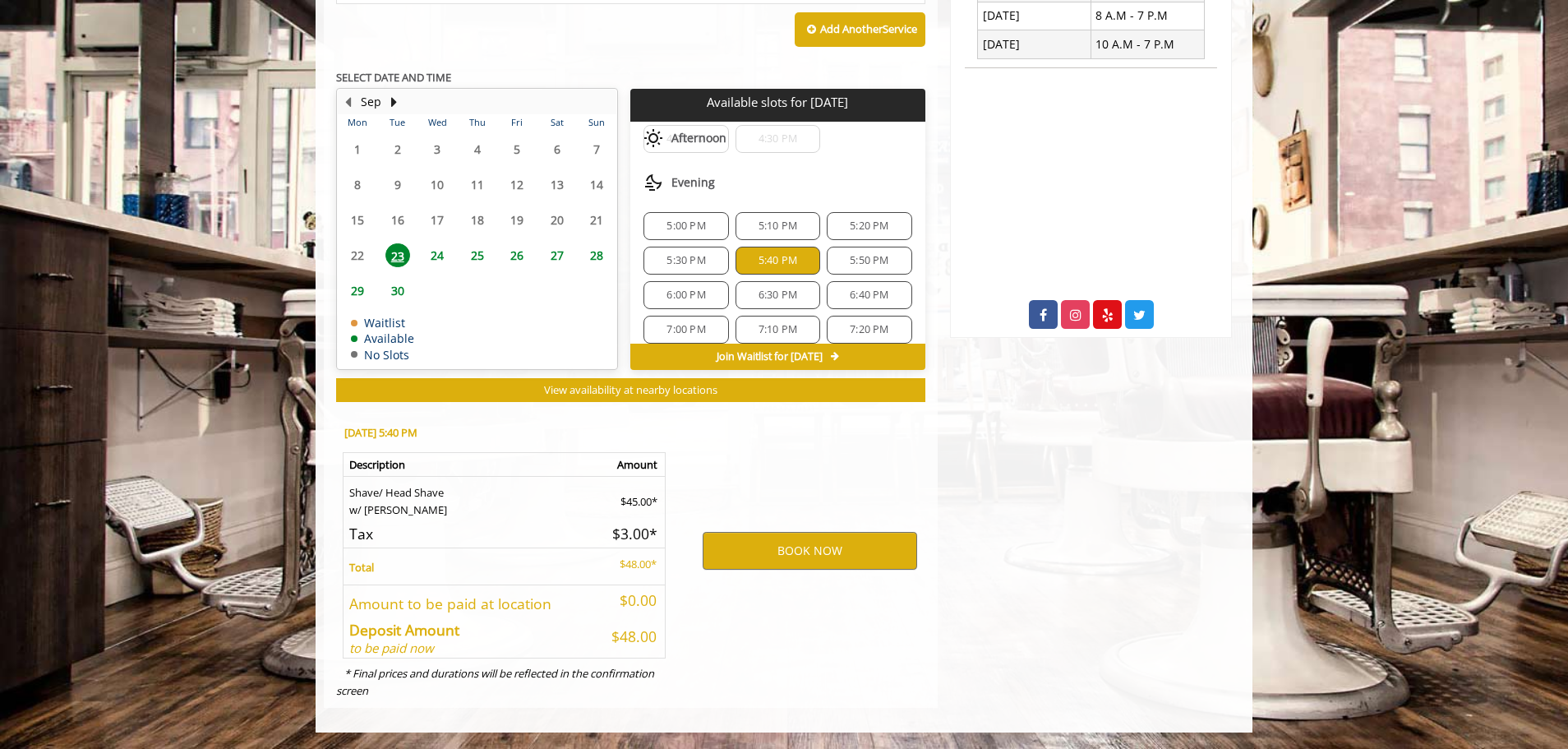
click at [786, 252] on div "5:50 PM" at bounding box center [869, 260] width 85 height 28
click at [786, 214] on div "5:20 PM" at bounding box center [869, 226] width 85 height 28
click at [697, 254] on span "5:30 PM" at bounding box center [686, 260] width 39 height 14
click at [762, 254] on span "5:40 PM" at bounding box center [778, 260] width 39 height 14
click at [786, 260] on span "5:50 PM" at bounding box center [869, 260] width 39 height 14
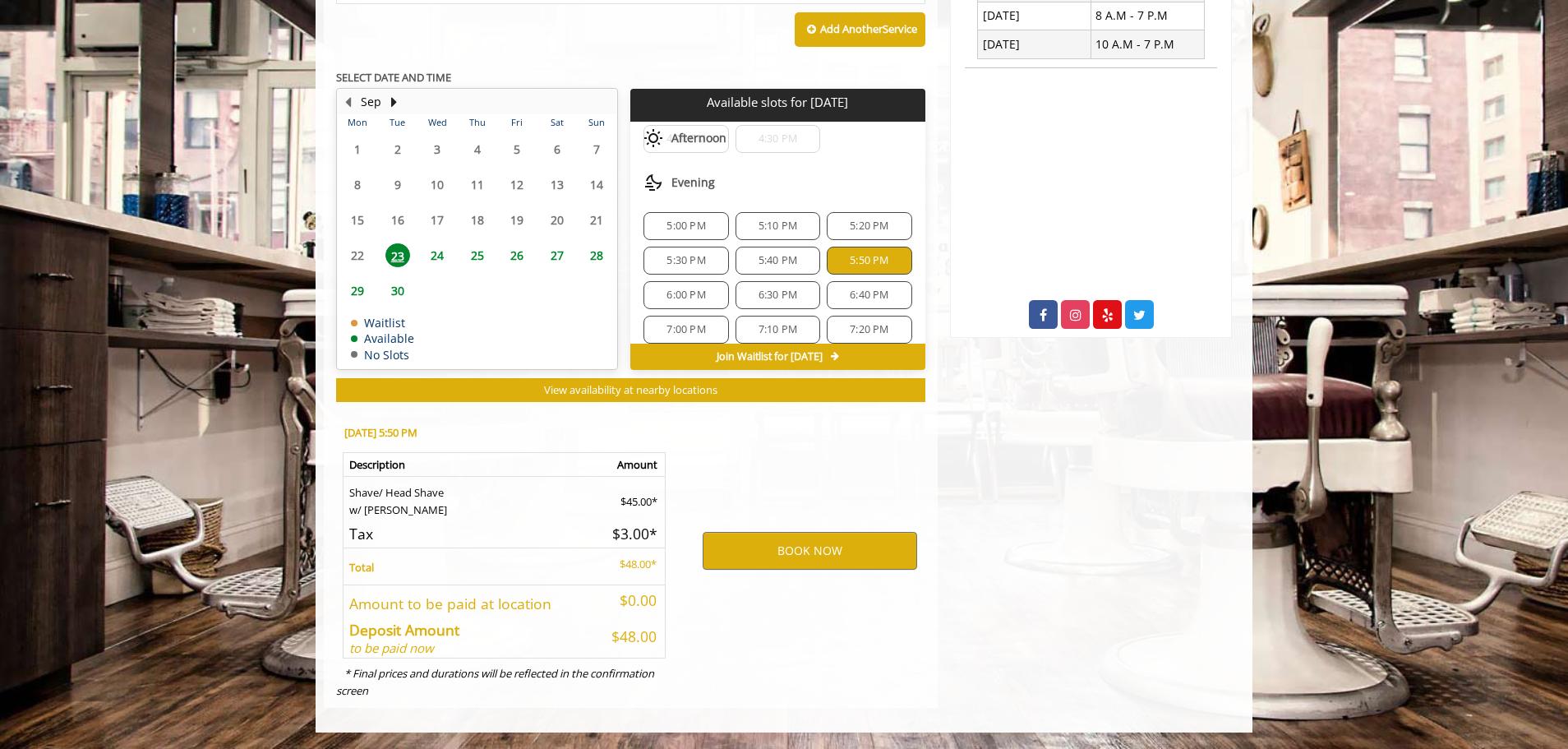
click at [695, 295] on span "6:00 PM" at bounding box center [686, 295] width 39 height 14
click at [763, 288] on span "6:30 PM" at bounding box center [778, 295] width 39 height 14
click at [786, 288] on span "6:40 PM" at bounding box center [869, 295] width 39 height 14
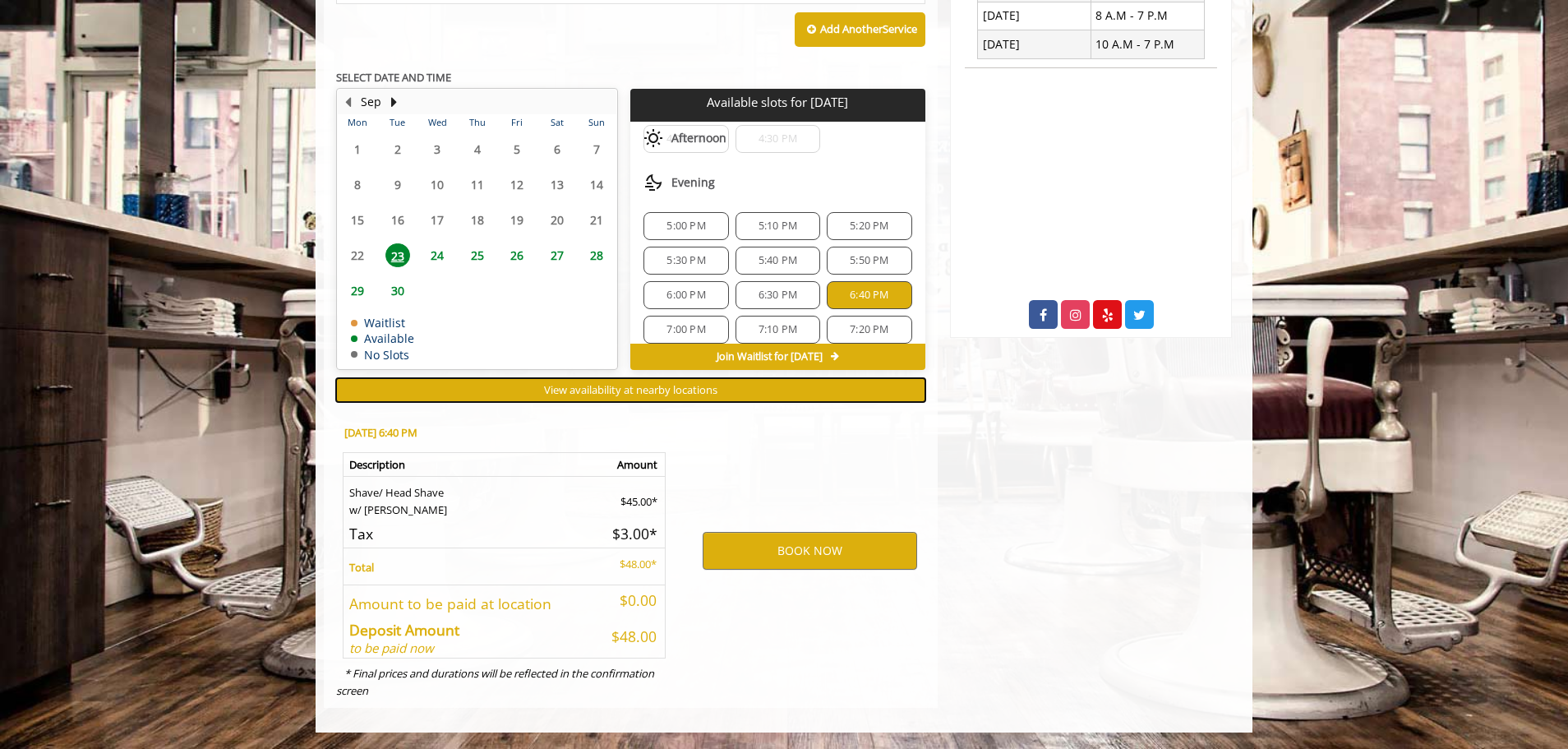
click at [647, 392] on span "View availability at nearby locations" at bounding box center [631, 390] width 173 height 15
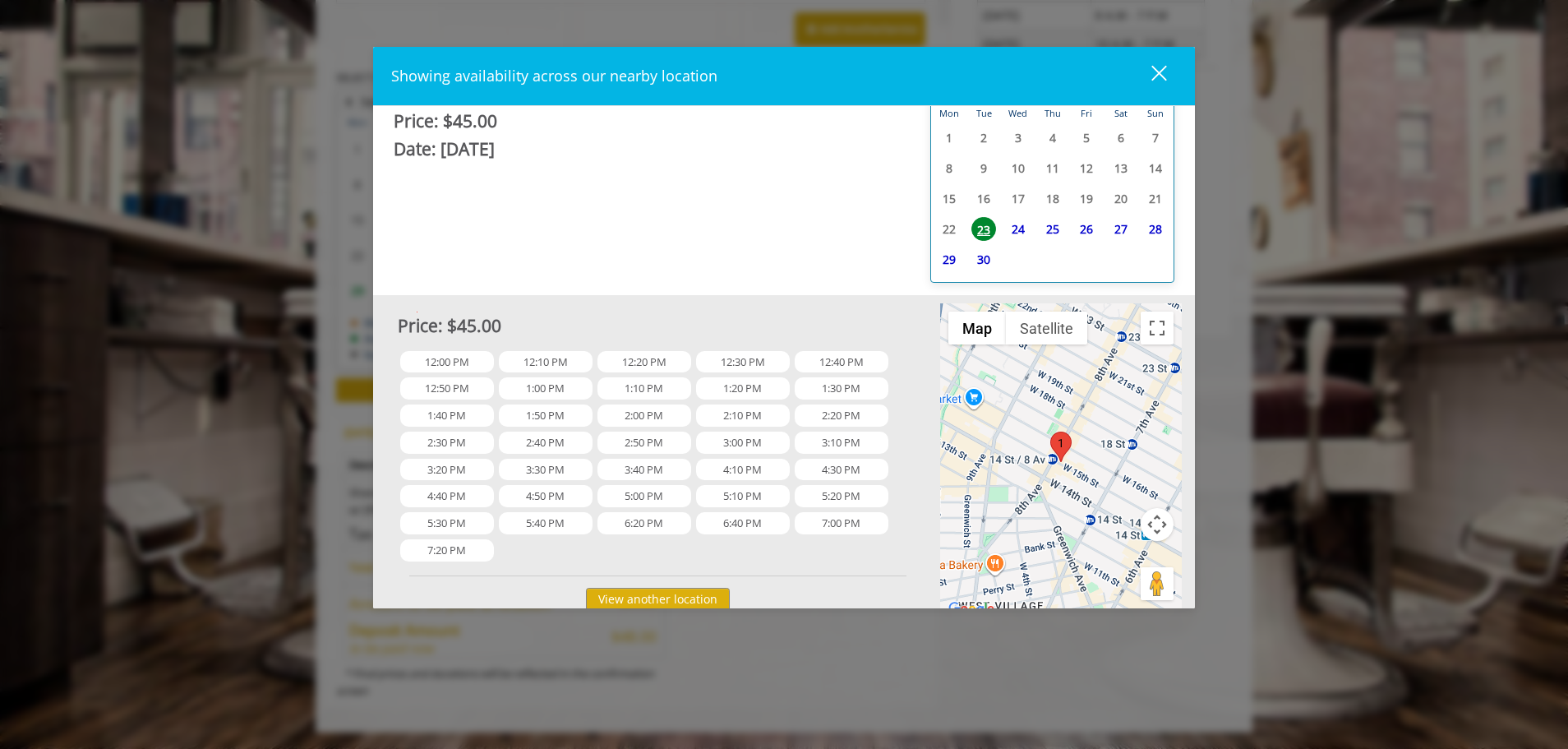
scroll to position [36, 0]
click at [651, 468] on span "3:40 PM" at bounding box center [644, 469] width 94 height 22
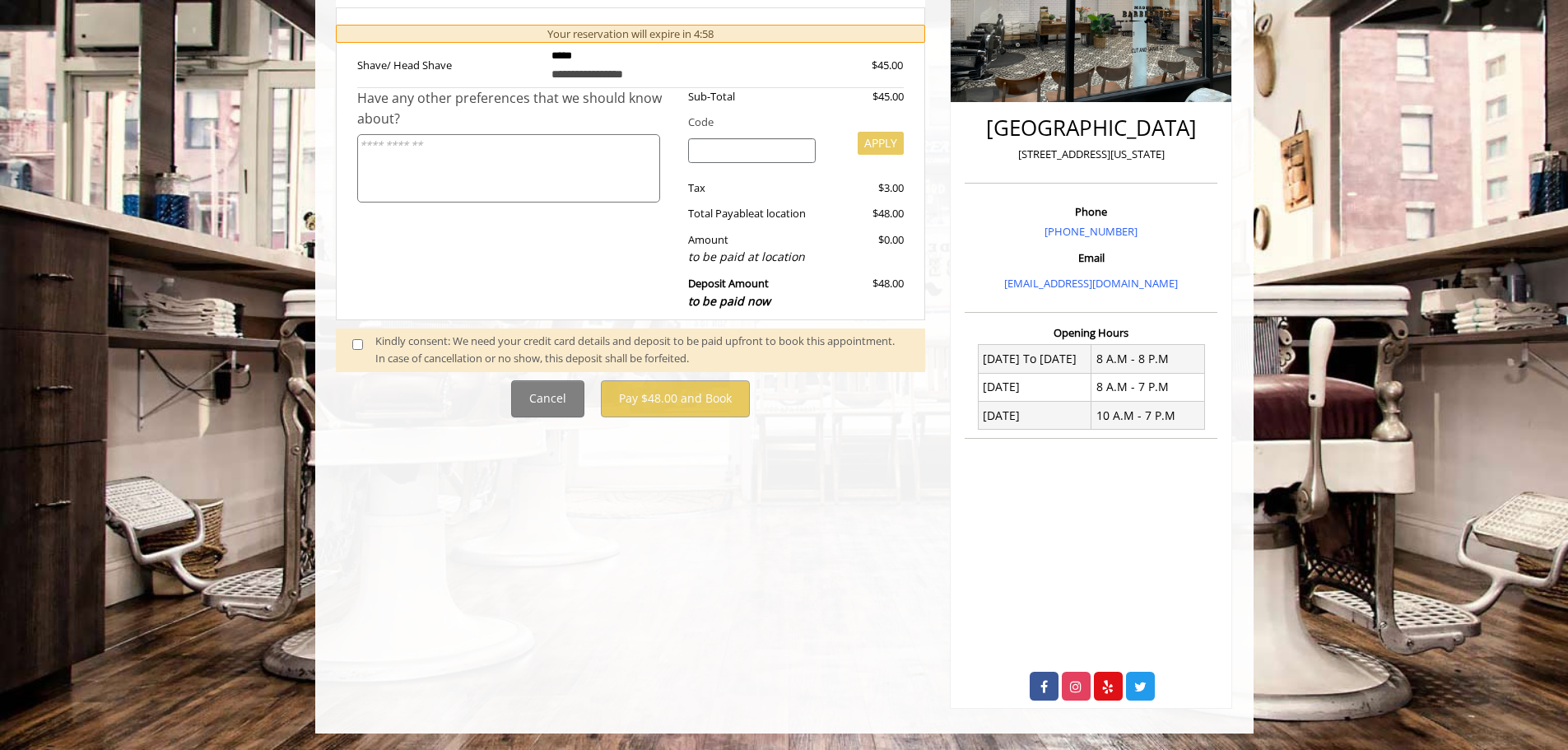
scroll to position [0, 0]
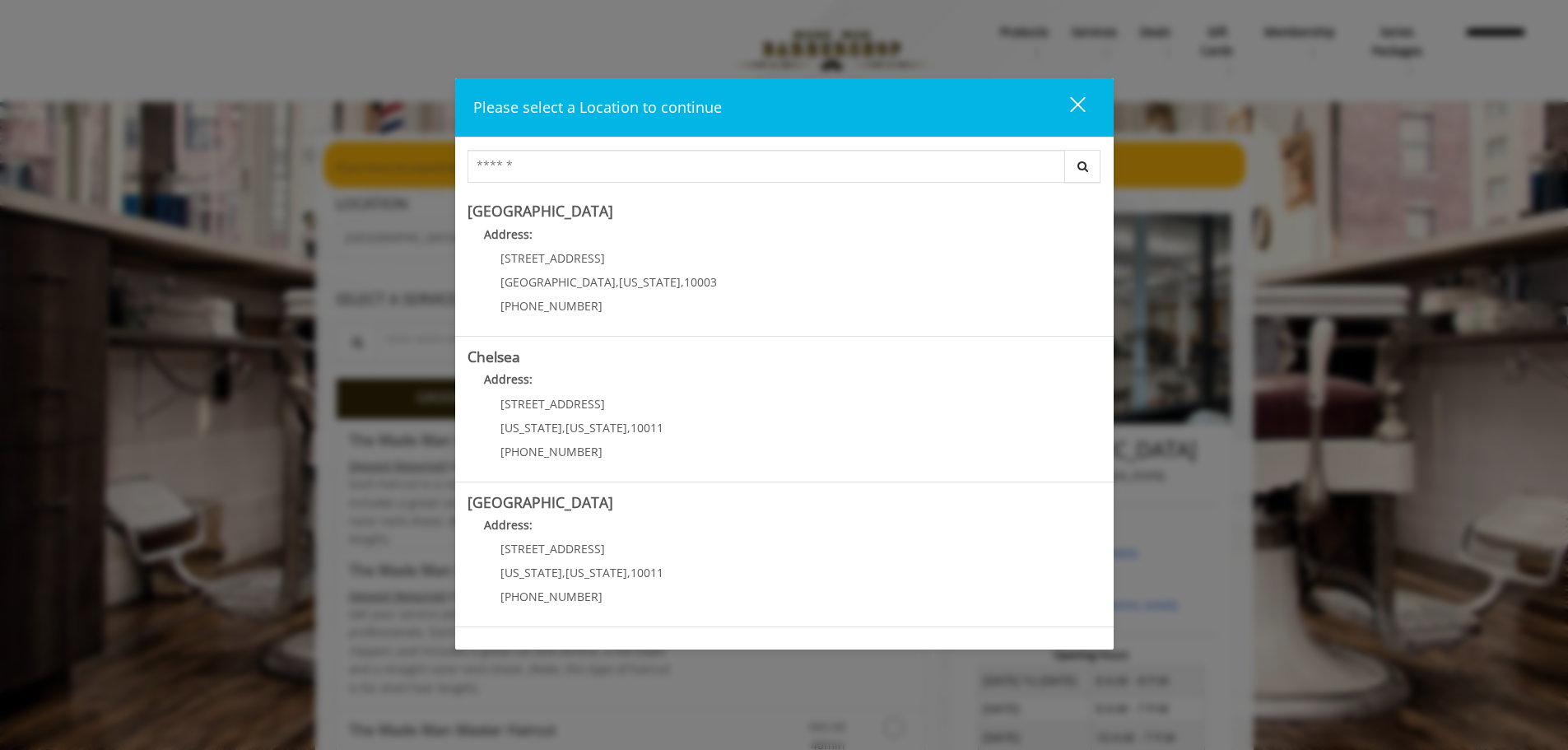
click at [787, 104] on div "close dialog" at bounding box center [1077, 104] width 15 height 15
